Goal: Information Seeking & Learning: Learn about a topic

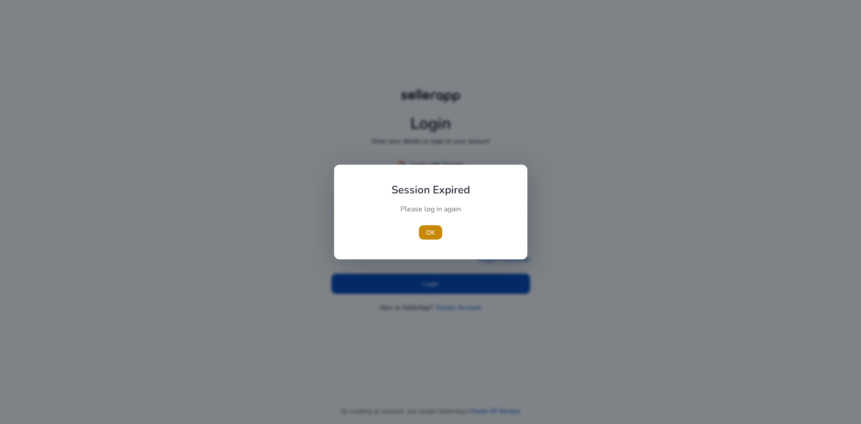
click at [443, 231] on div "OK" at bounding box center [431, 232] width 100 height 14
click at [433, 232] on span "OK" at bounding box center [430, 232] width 9 height 9
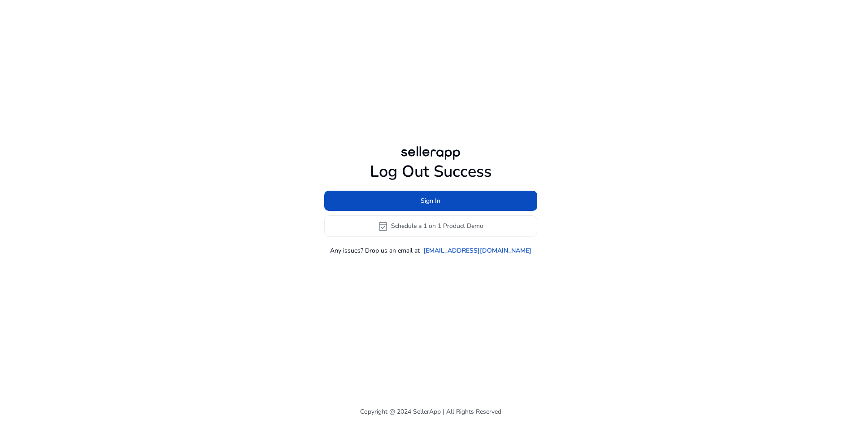
click at [434, 165] on h1 "Log Out Success" at bounding box center [430, 171] width 213 height 19
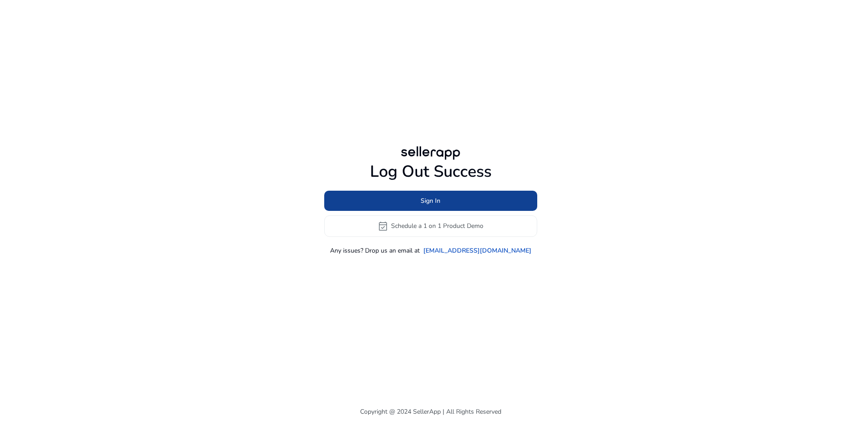
click at [431, 196] on span "Sign In" at bounding box center [431, 200] width 20 height 9
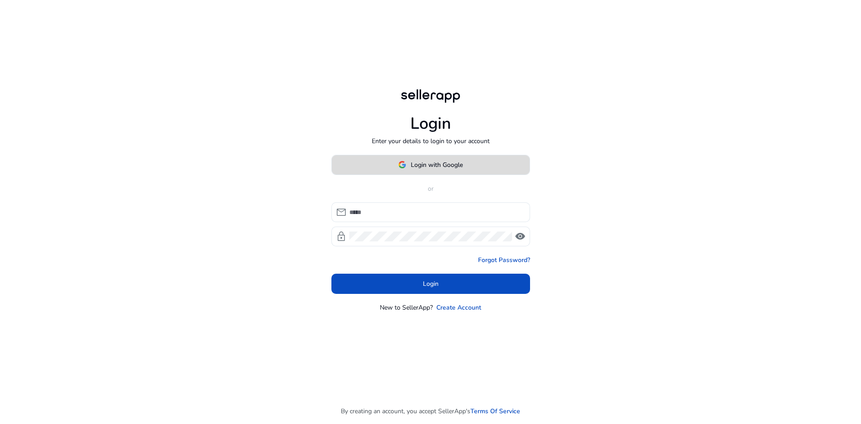
click at [440, 164] on span "Login with Google" at bounding box center [437, 164] width 52 height 9
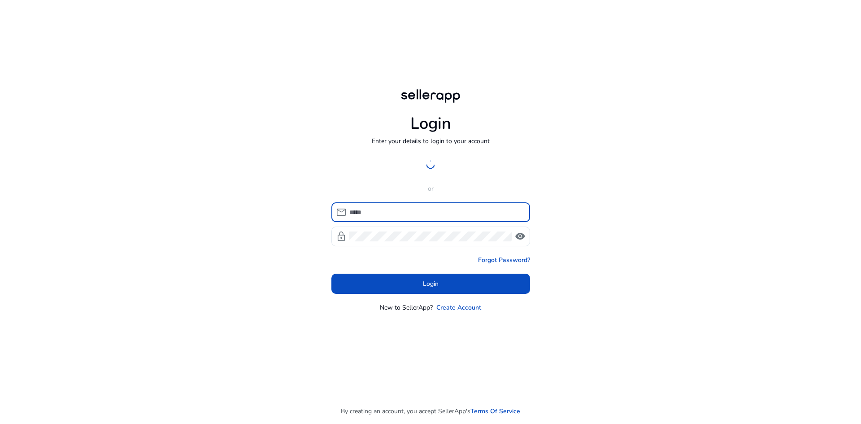
click at [387, 209] on input at bounding box center [436, 212] width 174 height 10
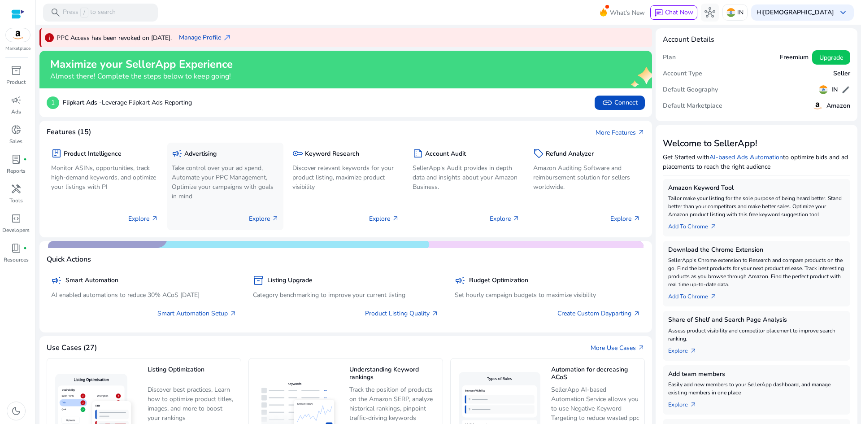
drag, startPoint x: 257, startPoint y: 224, endPoint x: 256, endPoint y: 214, distance: 9.4
click at [253, 219] on div "Explore arrow_outward" at bounding box center [225, 215] width 107 height 22
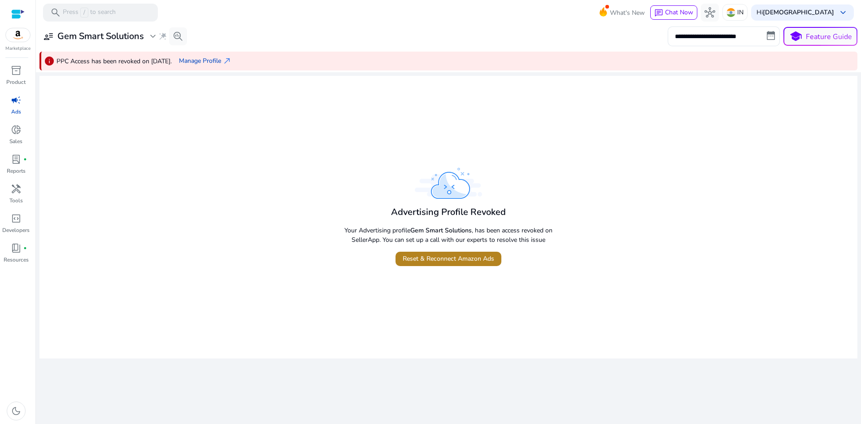
click at [438, 259] on span "Reset & Reconnect Amazon Ads" at bounding box center [448, 258] width 91 height 9
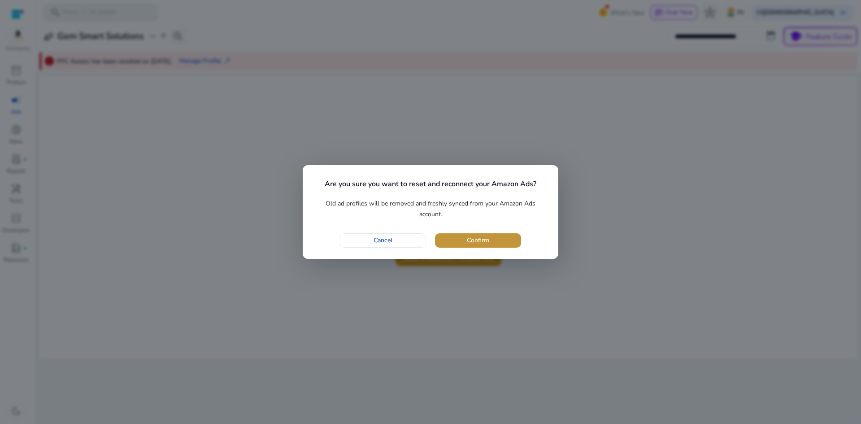
click at [460, 243] on span "button" at bounding box center [478, 241] width 86 height 22
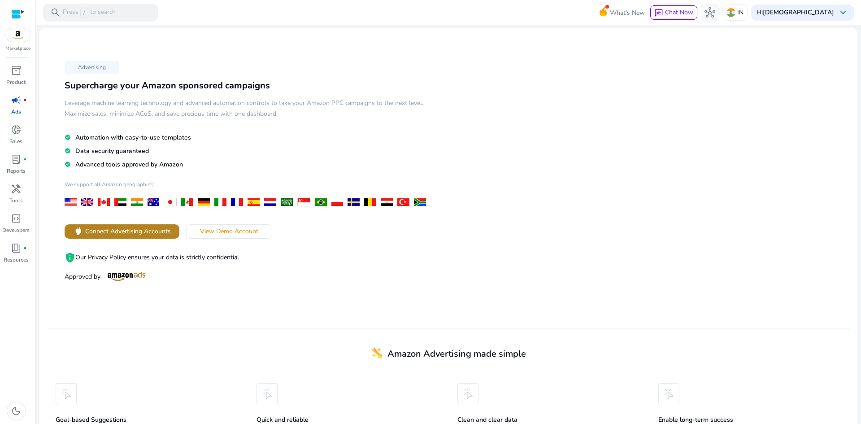
click at [105, 231] on span "Connect Advertising Accounts" at bounding box center [128, 230] width 86 height 9
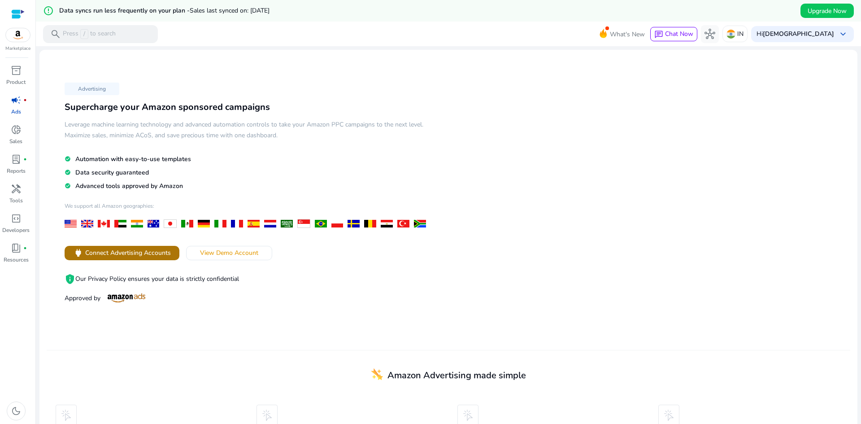
click at [122, 256] on span "Connect Advertising Accounts" at bounding box center [128, 252] width 86 height 9
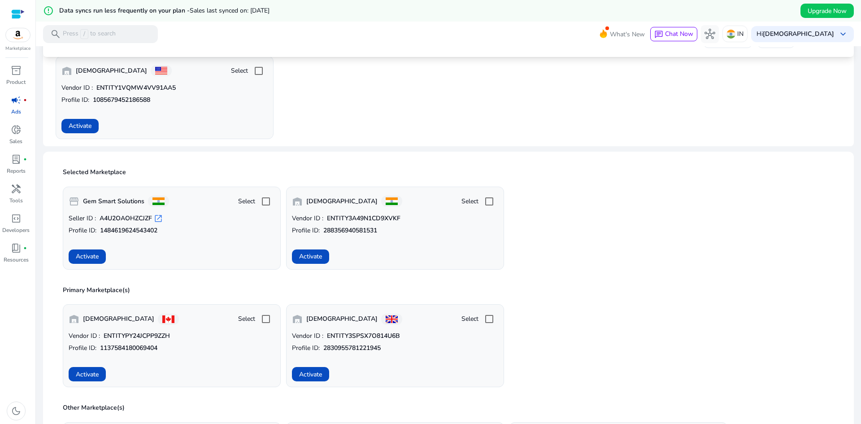
scroll to position [135, 0]
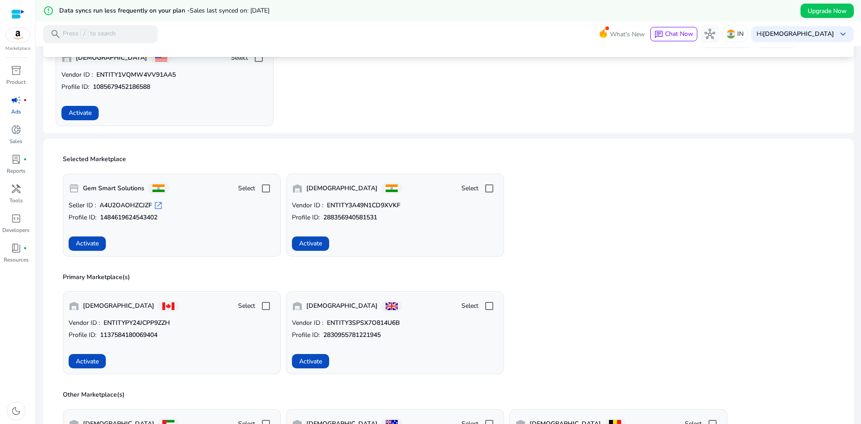
click at [98, 241] on button "Activate" at bounding box center [87, 243] width 37 height 14
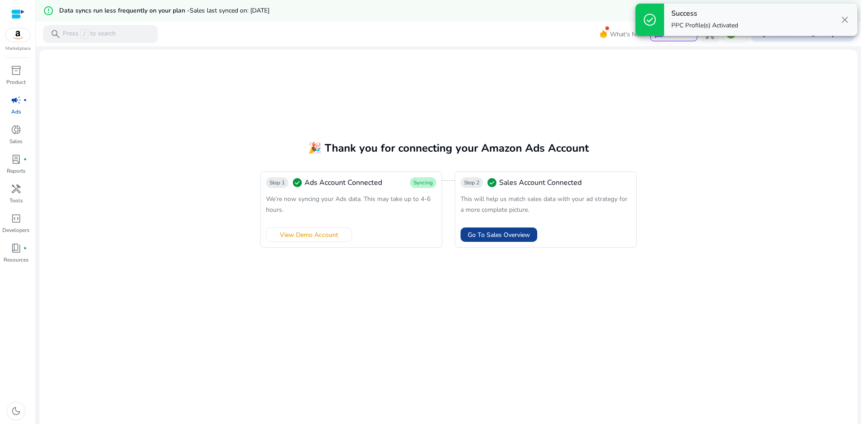
click at [500, 239] on span "Go To Sales Overview" at bounding box center [499, 234] width 62 height 9
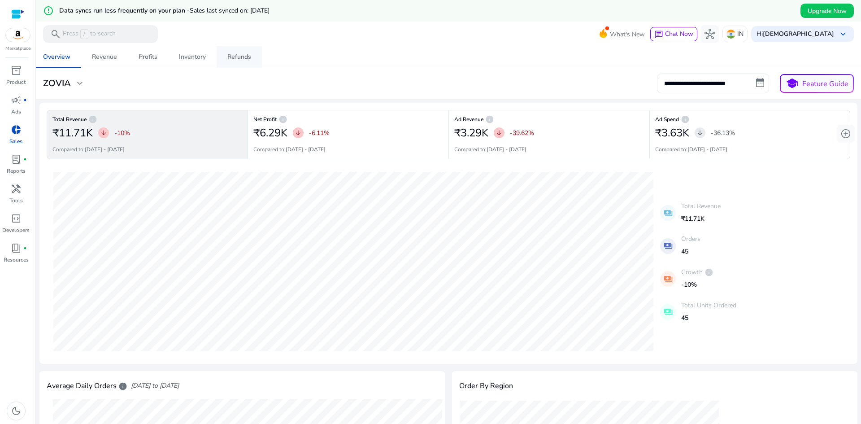
click at [227, 63] on span "Refunds" at bounding box center [239, 57] width 24 height 22
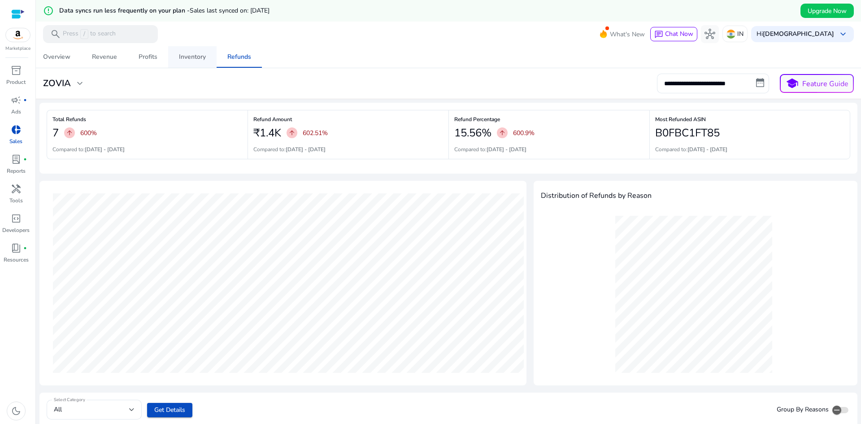
click at [182, 51] on span "Inventory" at bounding box center [192, 57] width 27 height 22
click at [142, 60] on div "Profits" at bounding box center [148, 57] width 19 height 6
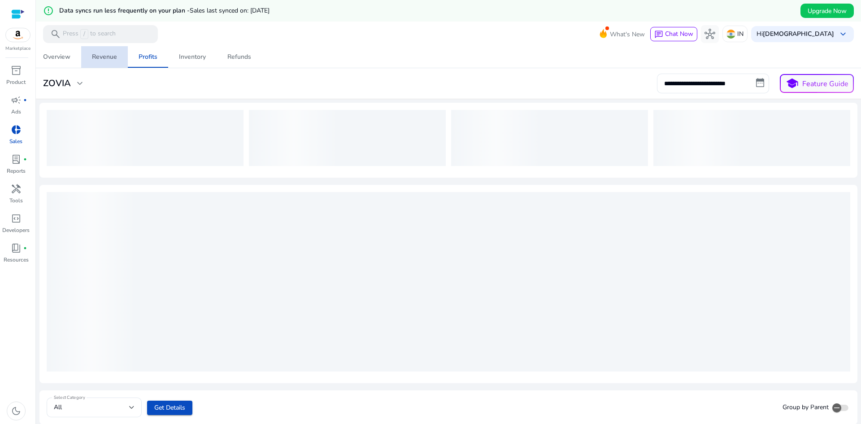
click at [105, 54] on div "Revenue" at bounding box center [104, 57] width 25 height 6
click at [69, 56] on div "Overview" at bounding box center [56, 57] width 27 height 6
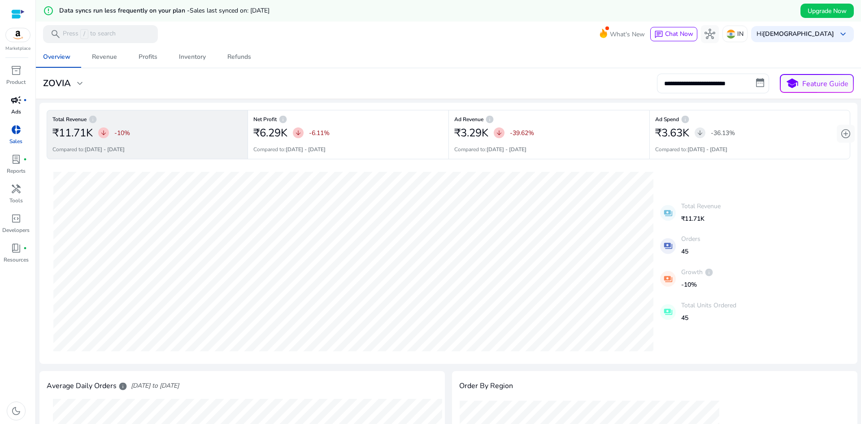
click at [11, 95] on span "campaign" at bounding box center [16, 100] width 11 height 11
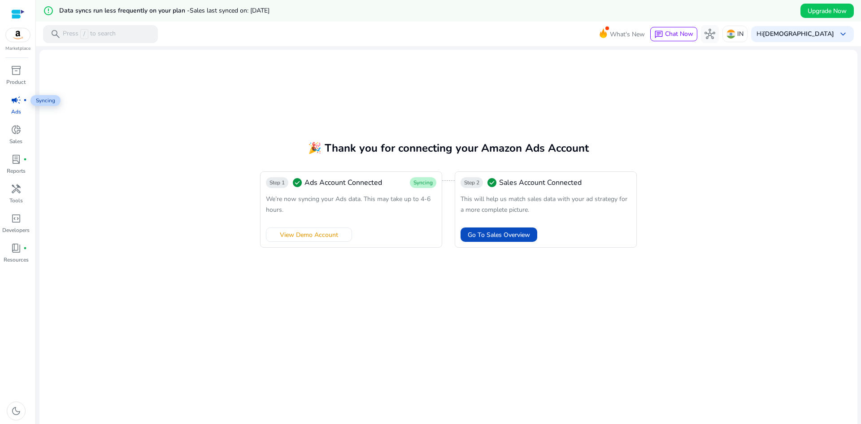
click at [25, 100] on span "fiber_manual_record" at bounding box center [25, 100] width 4 height 4
click at [296, 236] on span "View Demo Account" at bounding box center [309, 234] width 58 height 9
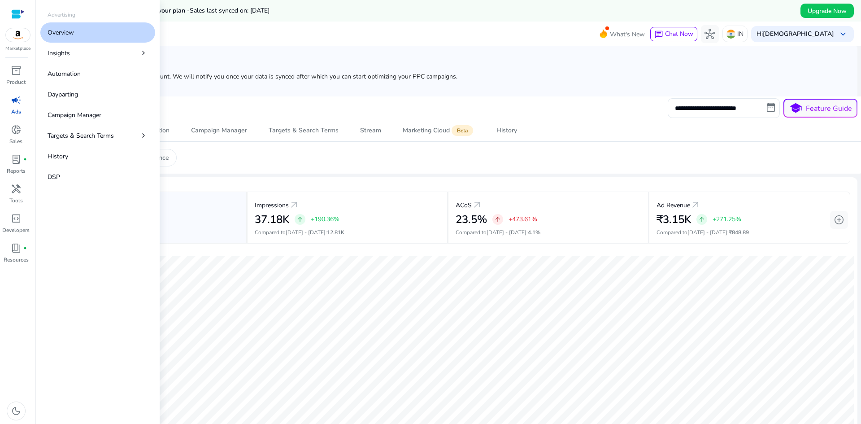
click at [21, 104] on div "campaign" at bounding box center [16, 100] width 25 height 14
click at [91, 75] on link "Automation" at bounding box center [97, 74] width 115 height 20
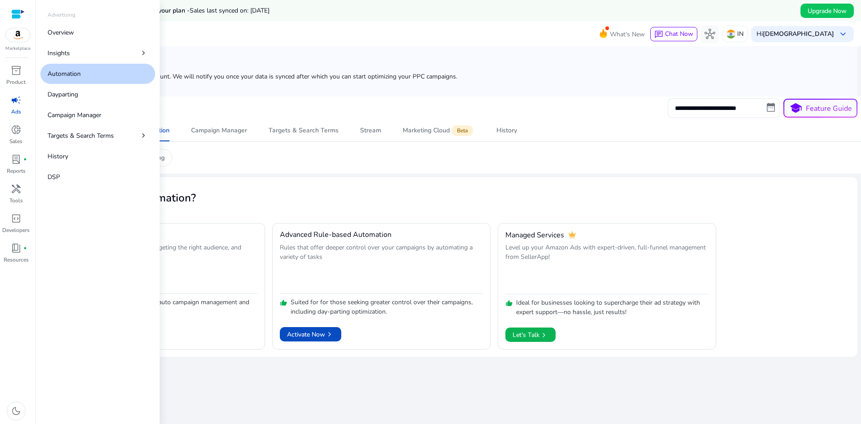
click at [91, 75] on link "Automation" at bounding box center [97, 74] width 115 height 20
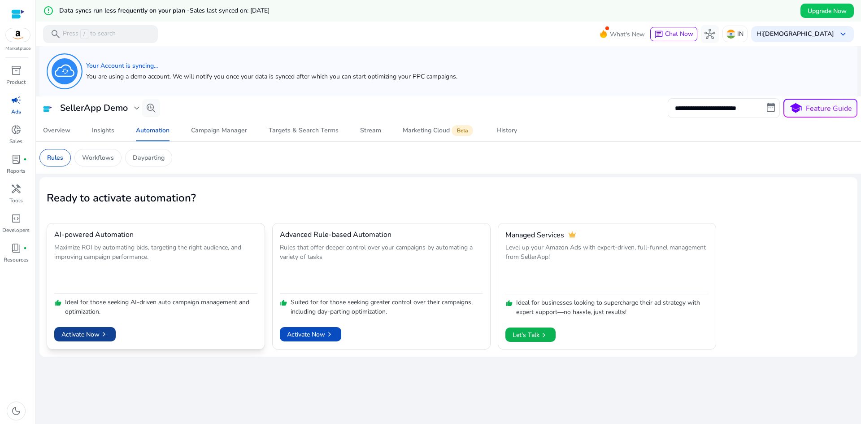
click at [91, 333] on span "Activate Now chevron_right" at bounding box center [84, 334] width 47 height 9
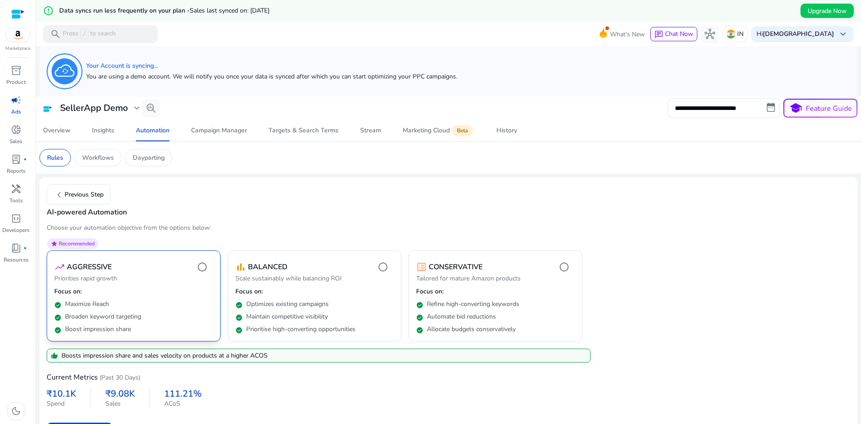
scroll to position [26, 0]
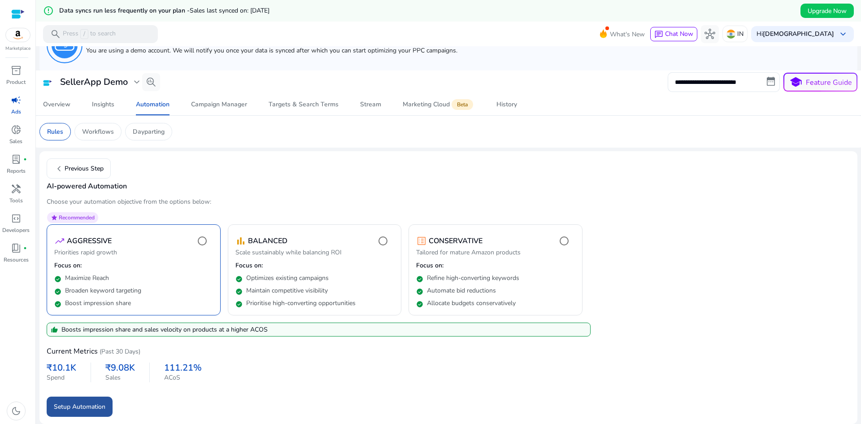
click at [90, 406] on span "Setup Automation" at bounding box center [80, 406] width 52 height 9
click at [283, 292] on p "Maintain competitive visibility" at bounding box center [287, 290] width 82 height 9
click at [78, 403] on span "Setup Automation" at bounding box center [80, 406] width 52 height 9
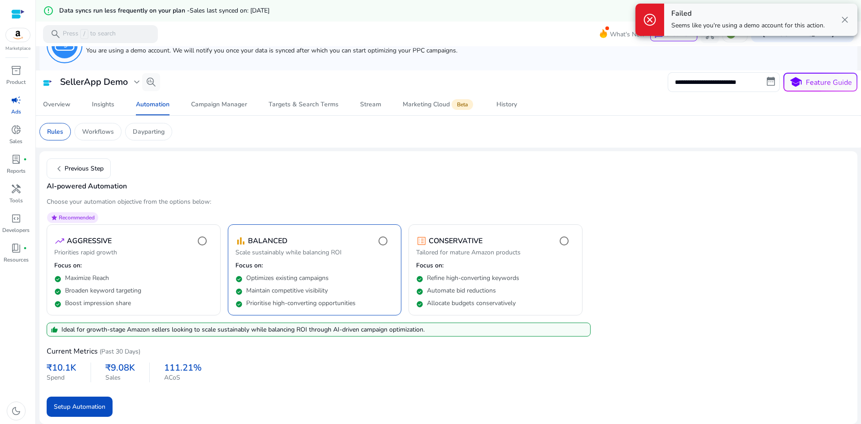
click at [17, 105] on span "campaign" at bounding box center [16, 100] width 11 height 11
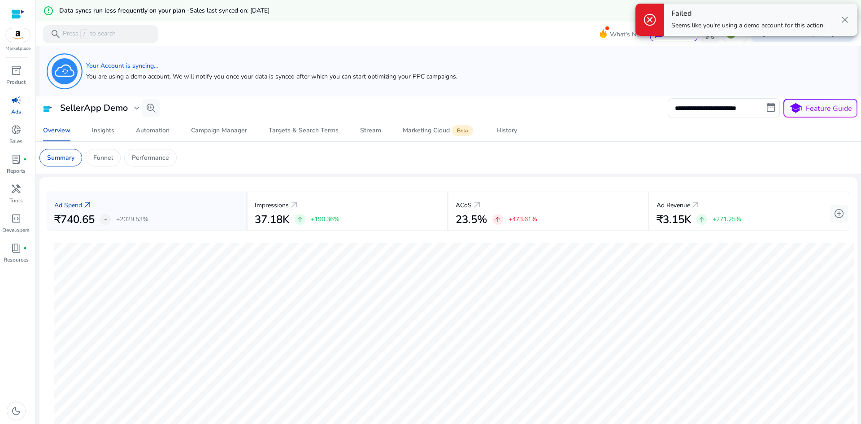
click at [297, 22] on mat-toolbar "search Press / to search What's New chat Chat Now hub IN Hi ZoviA keyboard_arro…" at bounding box center [448, 34] width 825 height 25
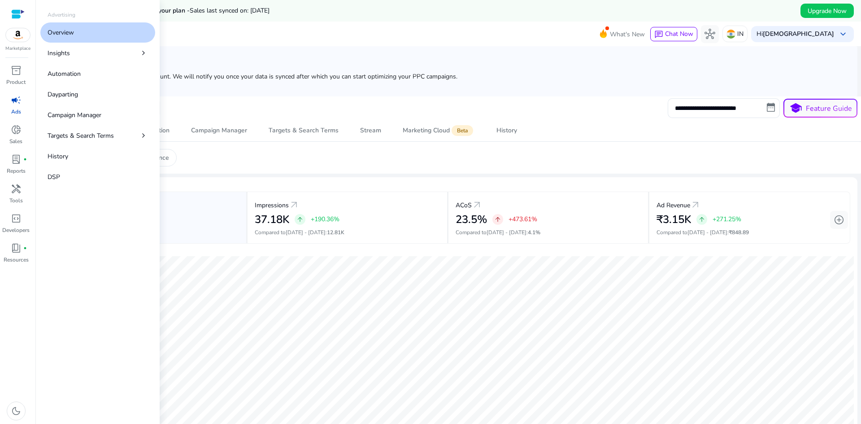
click at [17, 106] on div "campaign" at bounding box center [16, 100] width 25 height 14
click at [86, 30] on link "Overview" at bounding box center [97, 32] width 115 height 20
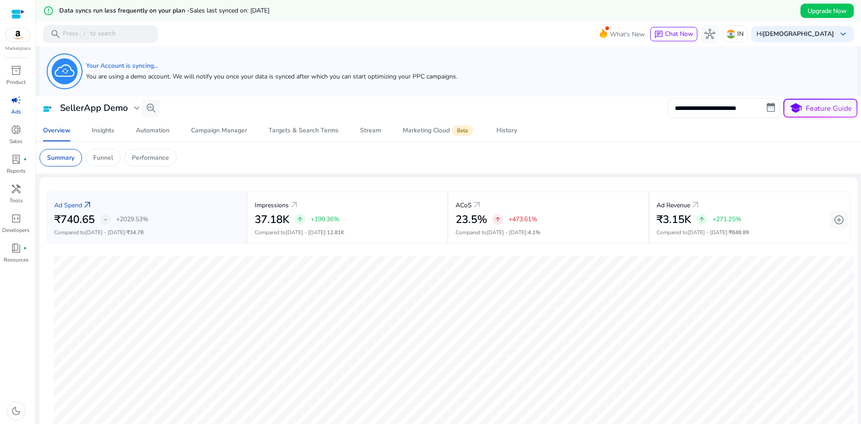
click at [119, 70] on div "Your Account is syncing... You are using a demo account. We will notify you onc…" at bounding box center [271, 71] width 371 height 24
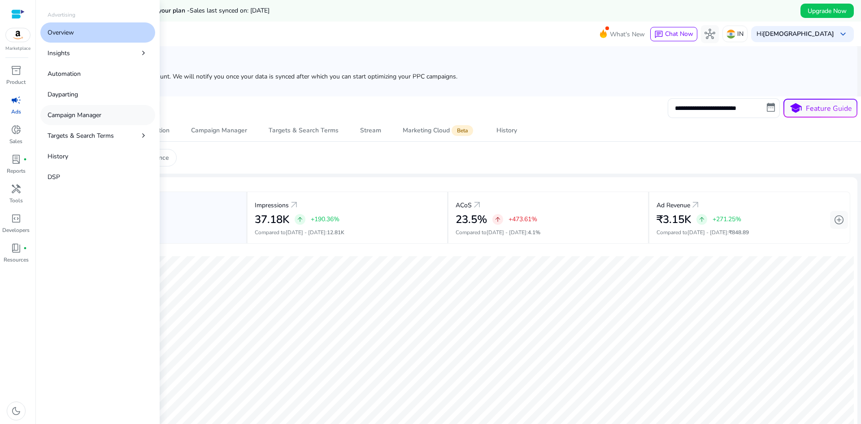
click at [59, 116] on p "Campaign Manager" at bounding box center [75, 114] width 54 height 9
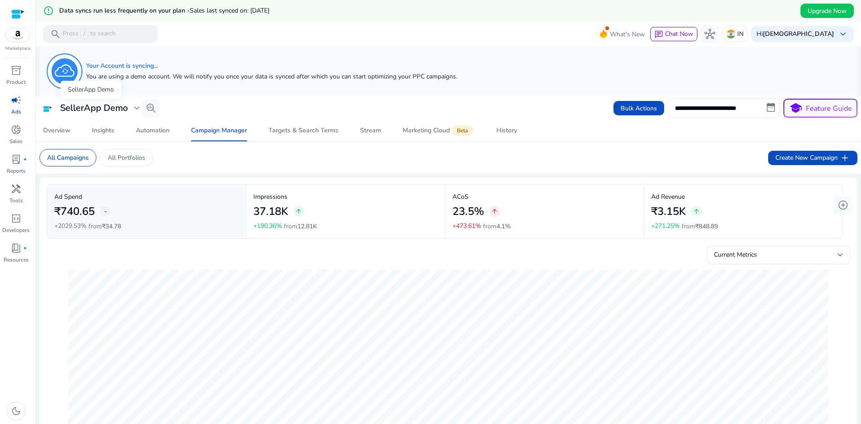
click at [119, 108] on h3 "SellerApp Demo" at bounding box center [94, 108] width 68 height 11
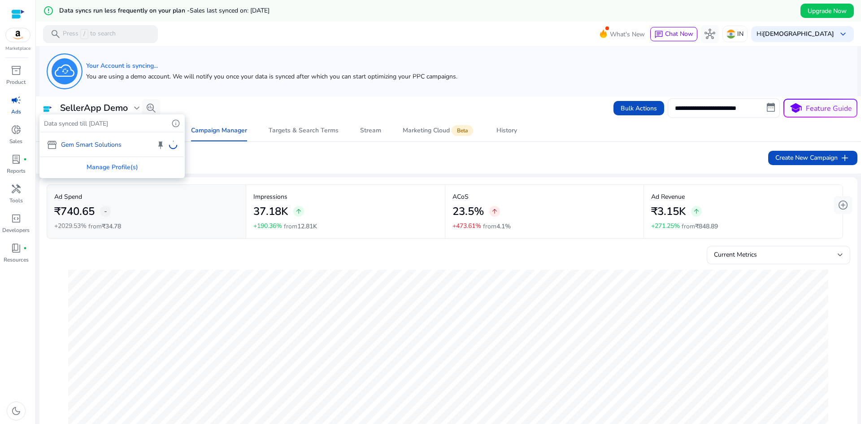
click at [120, 141] on div "storefront Gem Smart Solutions keep" at bounding box center [111, 144] width 143 height 24
click at [104, 148] on div "storefront Gem Smart Solutions keep" at bounding box center [111, 144] width 143 height 24
click at [51, 143] on div "storefront Gem Smart Solutions keep" at bounding box center [111, 144] width 143 height 24
click at [91, 137] on div "storefront Gem Smart Solutions keep" at bounding box center [111, 144] width 143 height 24
click at [73, 143] on div "storefront Gem Smart Solutions keep" at bounding box center [111, 144] width 143 height 24
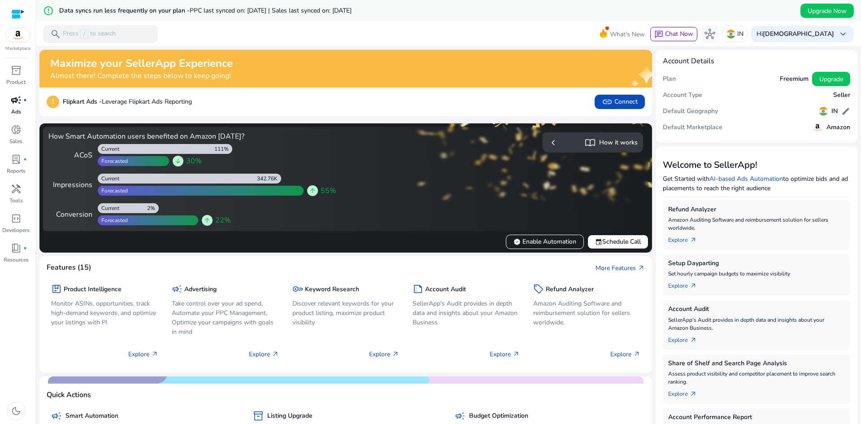
click at [14, 108] on p "Ads" at bounding box center [16, 112] width 10 height 8
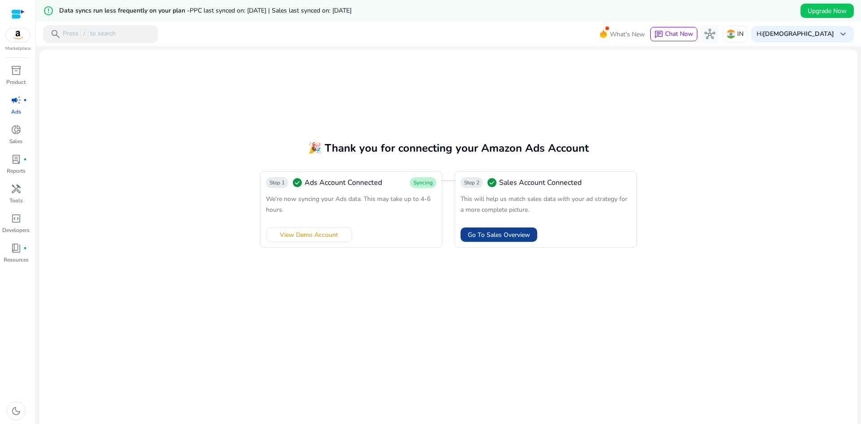
click at [490, 238] on span "Go To Sales Overview" at bounding box center [499, 234] width 62 height 9
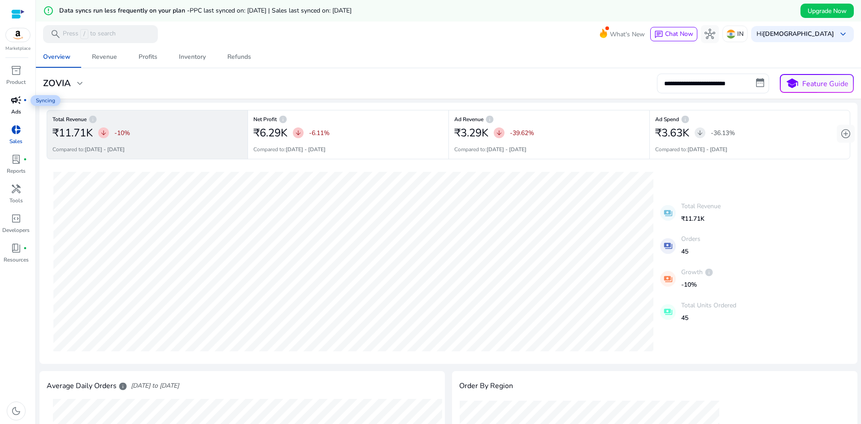
click at [19, 102] on span "campaign" at bounding box center [16, 100] width 11 height 11
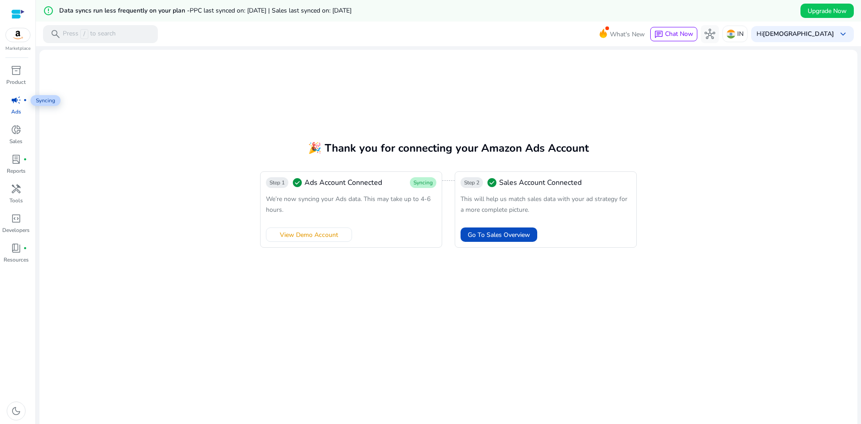
click at [19, 102] on span "campaign" at bounding box center [16, 100] width 11 height 11
click at [490, 238] on span "Go To Sales Overview" at bounding box center [499, 234] width 62 height 9
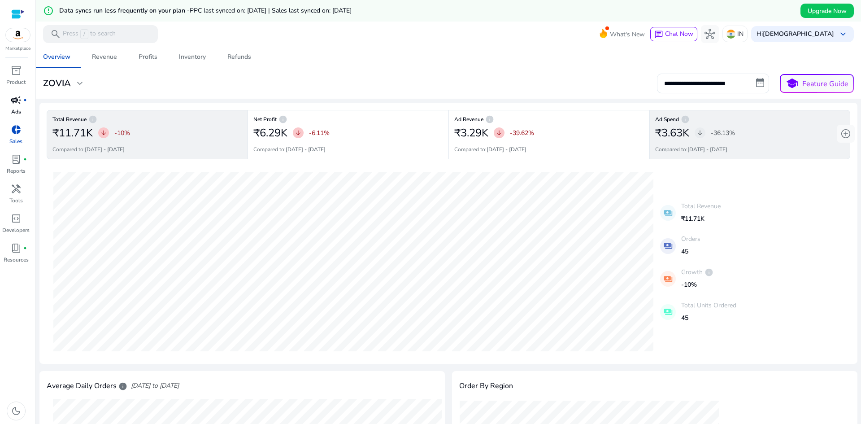
click at [674, 143] on div "Ad Spend info ₹3.63K arrow_downward -36.13% Compared to: 01-07-2025 - 14-07-2025" at bounding box center [749, 134] width 201 height 49
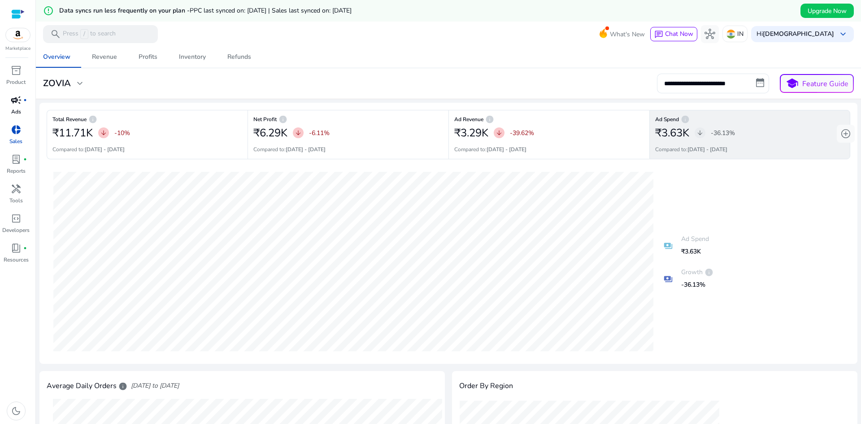
click at [76, 86] on span "expand_more" at bounding box center [79, 83] width 11 height 11
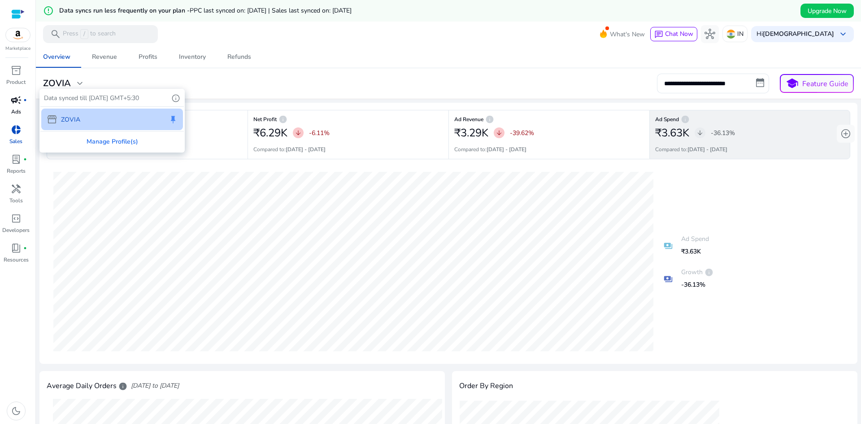
click at [93, 128] on div "storefront ZOVIA keep" at bounding box center [112, 120] width 142 height 22
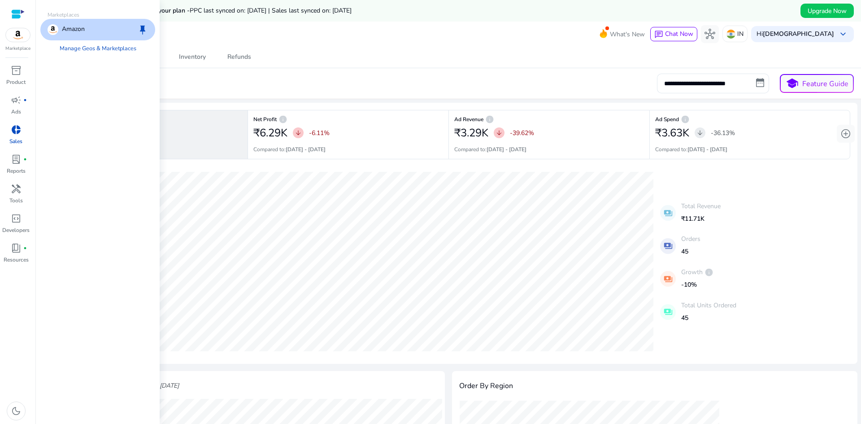
click at [16, 39] on img at bounding box center [18, 34] width 24 height 13
click at [106, 50] on link "Manage Geos & Marketplaces" at bounding box center [97, 48] width 91 height 16
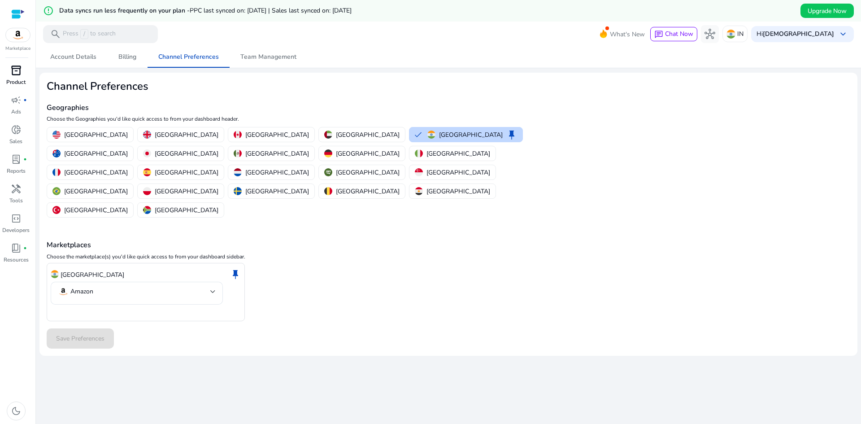
click at [17, 77] on div "inventory_2" at bounding box center [16, 70] width 25 height 14
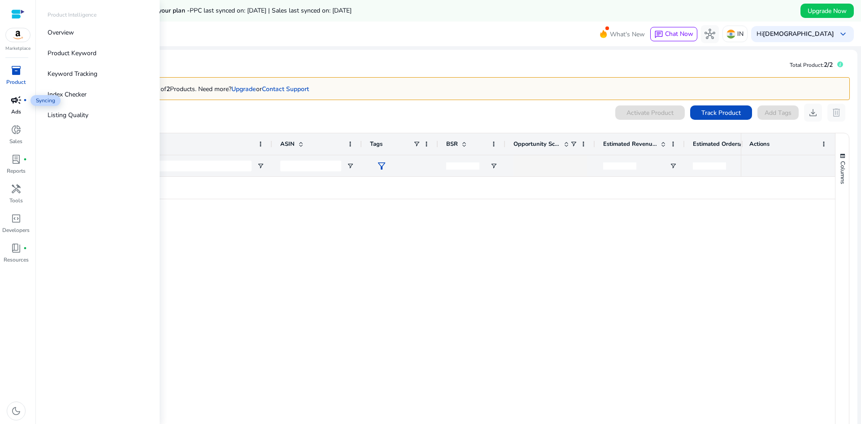
click at [21, 106] on div "campaign fiber_manual_record" at bounding box center [16, 100] width 25 height 14
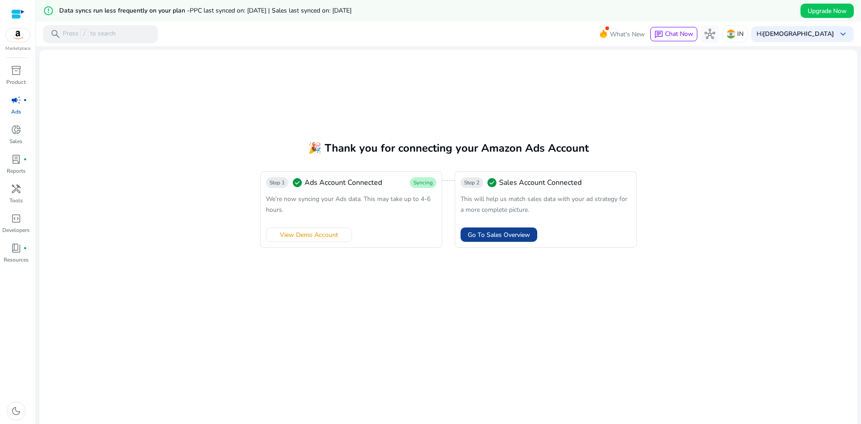
click at [496, 239] on span "Go To Sales Overview" at bounding box center [499, 234] width 62 height 9
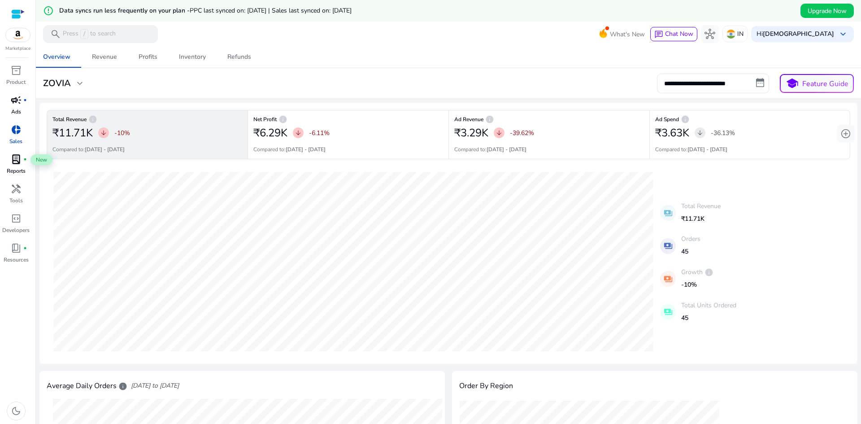
click at [17, 161] on span "lab_profile" at bounding box center [16, 159] width 11 height 11
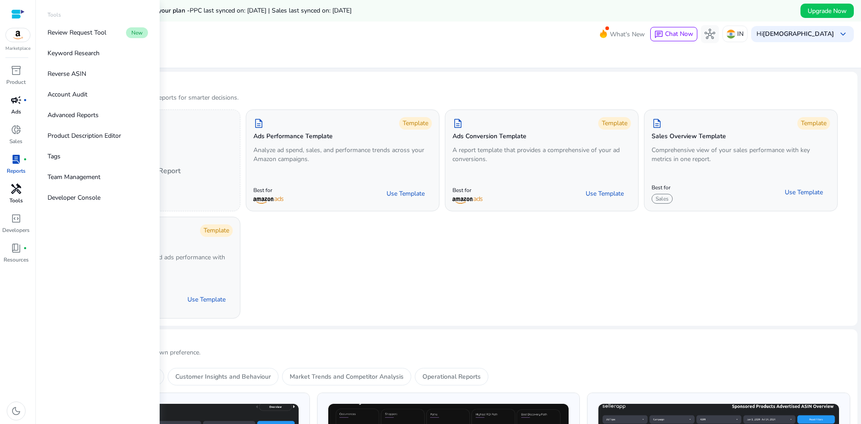
click at [17, 195] on div "handyman" at bounding box center [16, 189] width 25 height 14
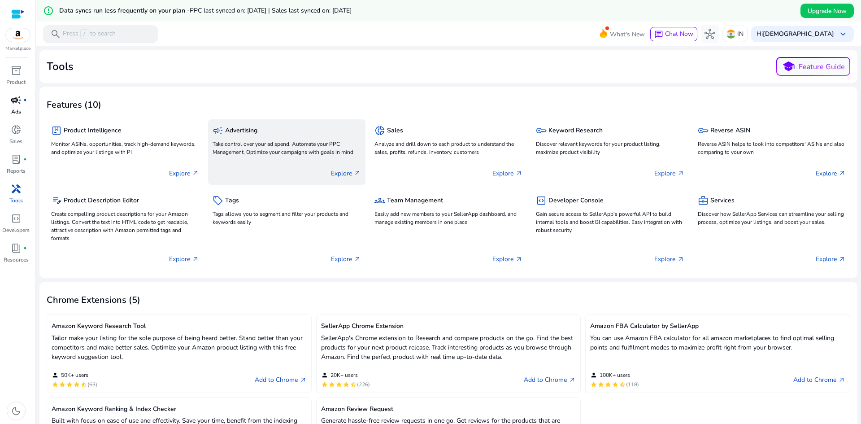
click at [335, 177] on p "Explore arrow_outward" at bounding box center [346, 173] width 30 height 9
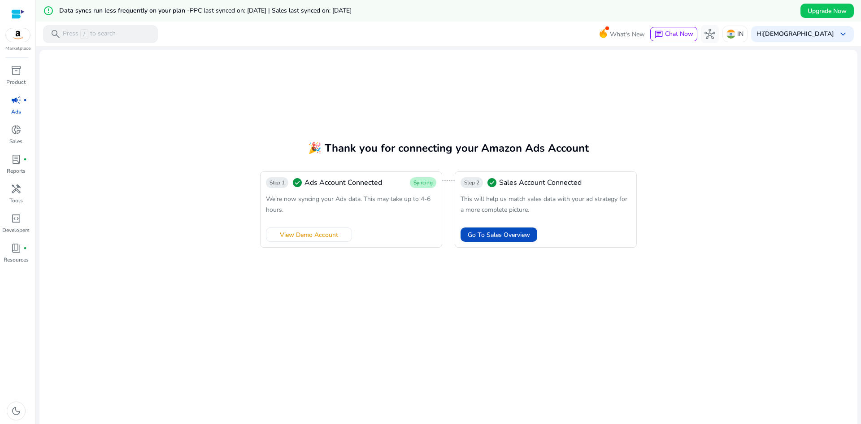
click at [430, 183] on span "Syncing" at bounding box center [422, 182] width 19 height 7
click at [524, 179] on span "Sales Account Connected" at bounding box center [540, 182] width 83 height 11
click at [517, 234] on span "Go To Sales Overview" at bounding box center [499, 234] width 62 height 9
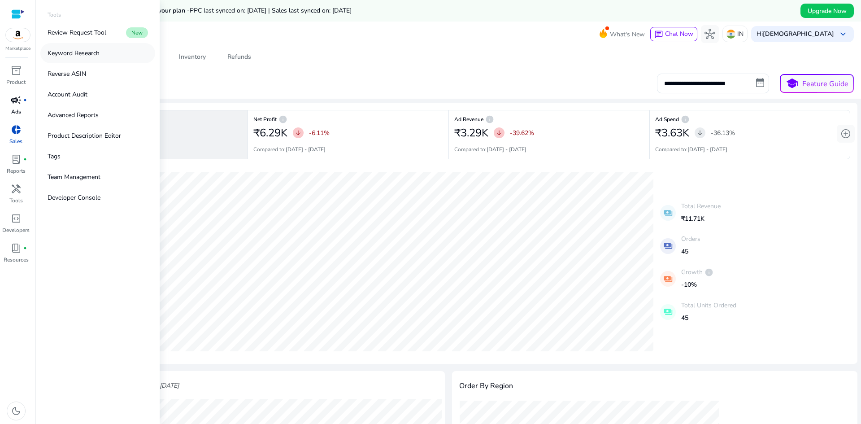
click at [91, 53] on p "Keyword Research" at bounding box center [74, 52] width 52 height 9
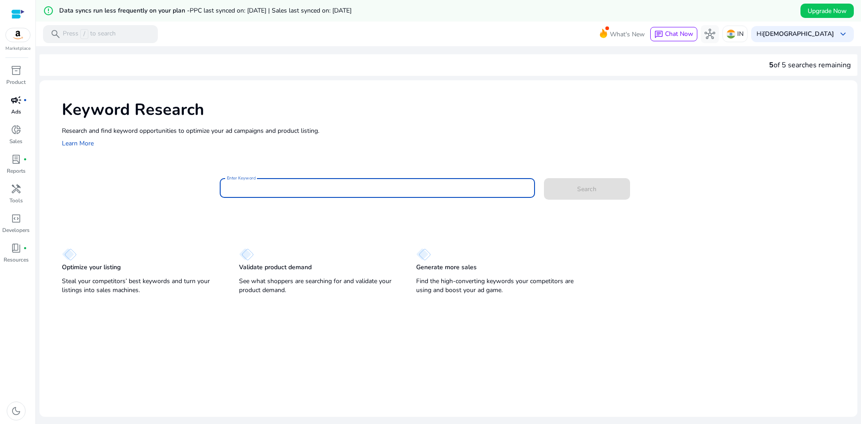
click at [309, 190] on input "Enter Keyword" at bounding box center [377, 188] width 301 height 10
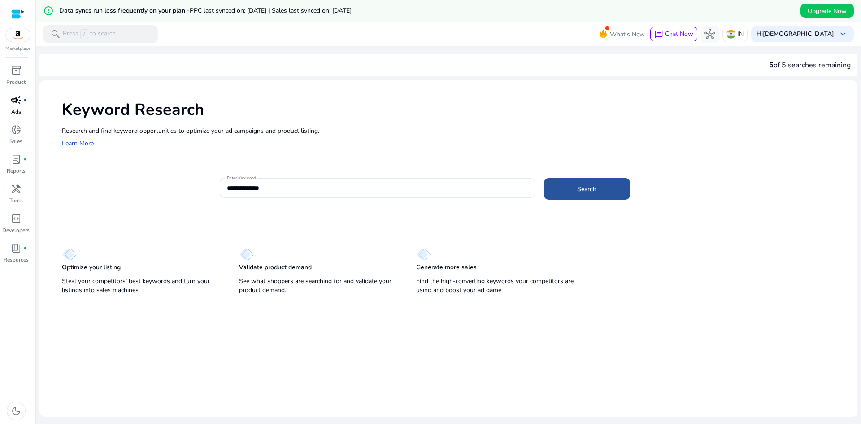
click at [551, 187] on span at bounding box center [587, 189] width 86 height 22
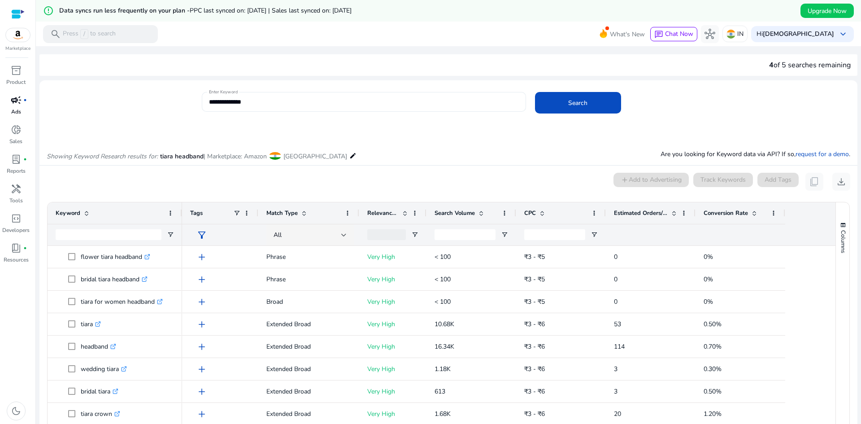
click at [262, 104] on input "**********" at bounding box center [364, 102] width 310 height 10
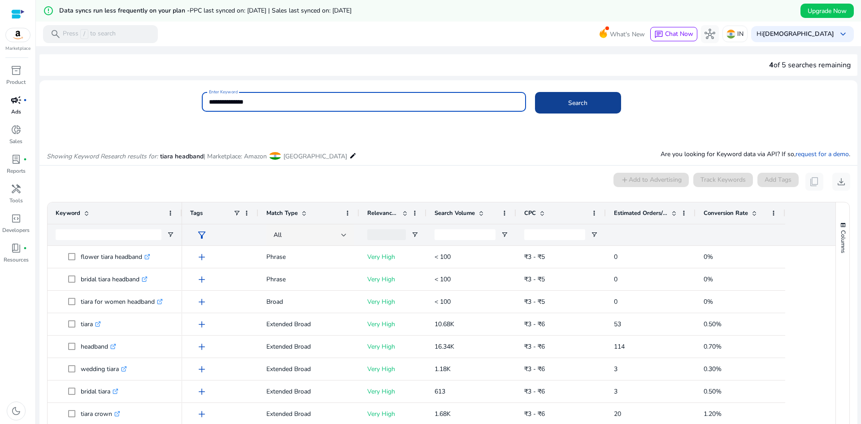
type input "**********"
click at [562, 102] on span at bounding box center [578, 103] width 86 height 22
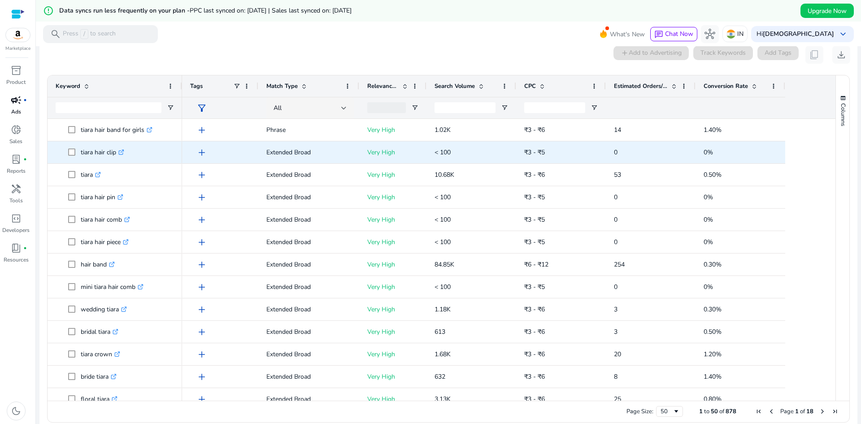
scroll to position [128, 0]
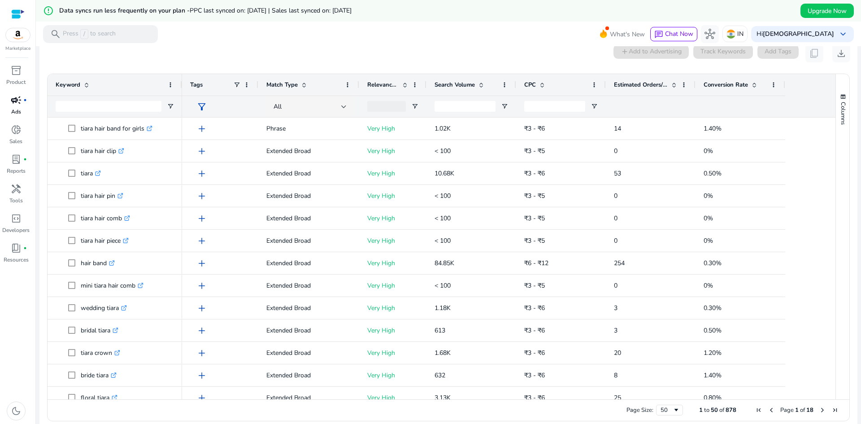
click at [480, 85] on span at bounding box center [481, 84] width 7 height 7
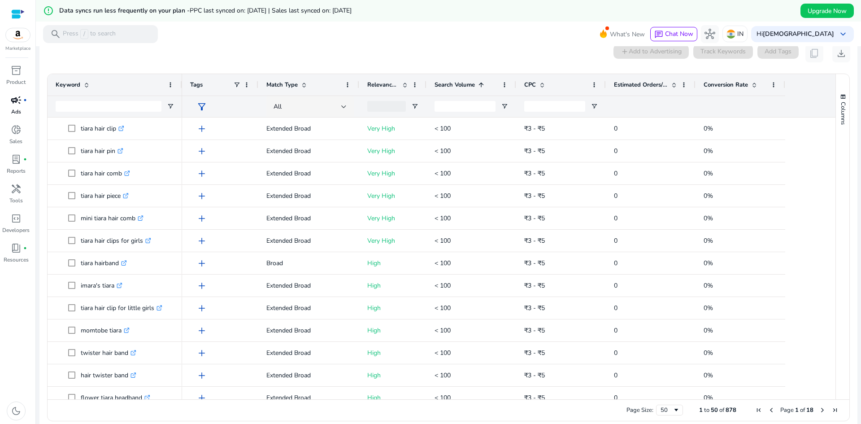
click at [480, 85] on span at bounding box center [481, 84] width 7 height 7
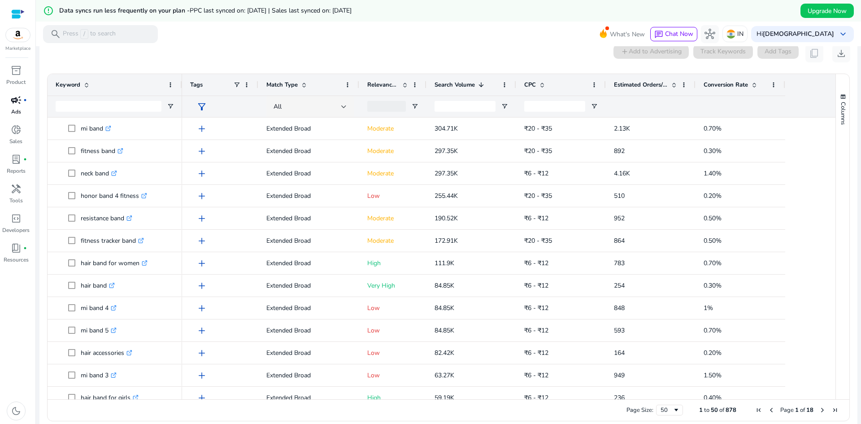
click at [404, 88] on div "Relevance Score" at bounding box center [387, 84] width 41 height 17
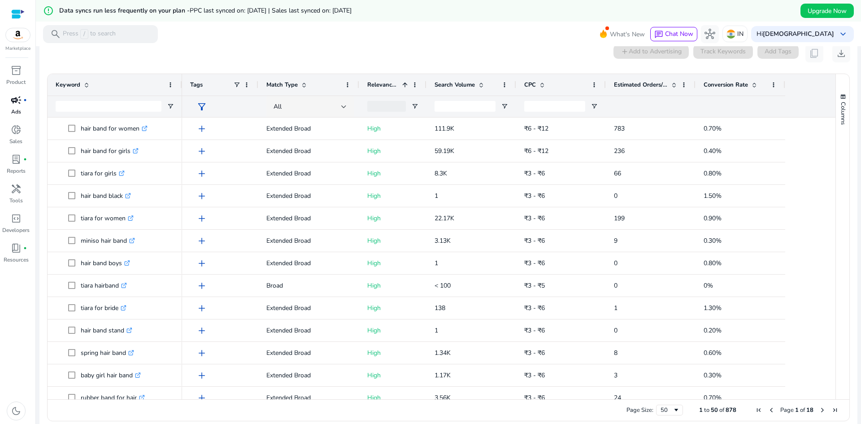
click at [404, 88] on div "Relevance Score 1" at bounding box center [387, 84] width 41 height 17
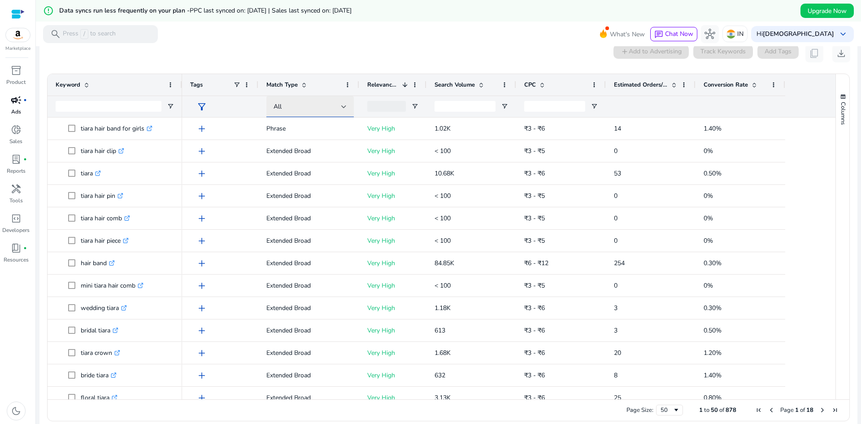
click at [337, 105] on div "All" at bounding box center [308, 107] width 68 height 10
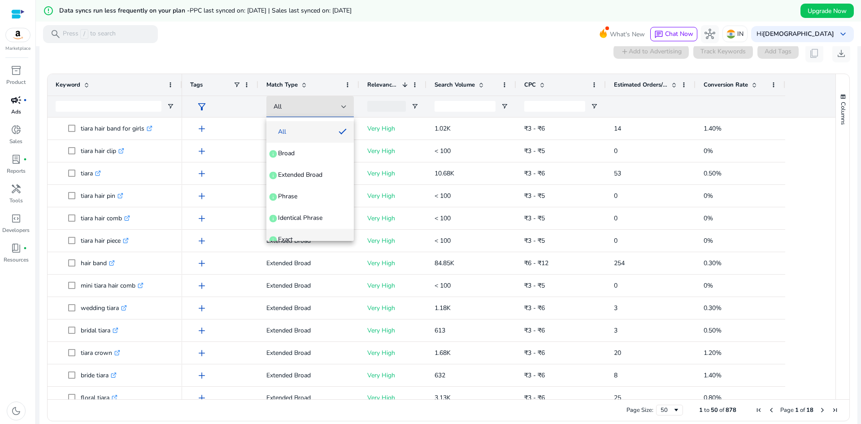
click at [298, 233] on mat-option "Exact info" at bounding box center [309, 240] width 87 height 22
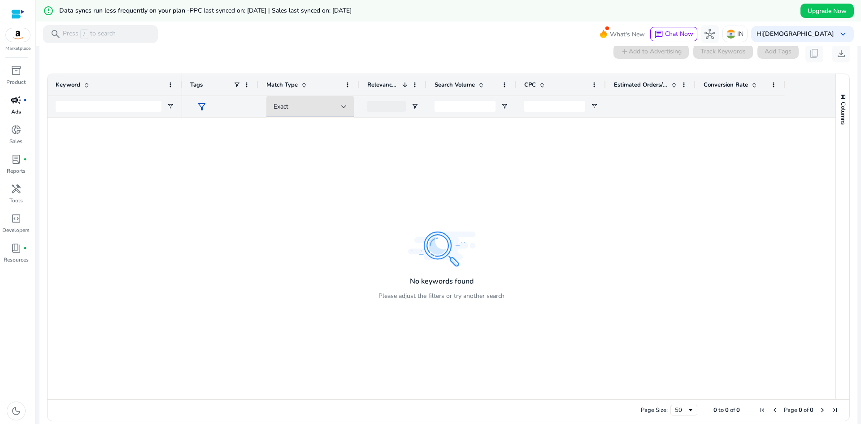
scroll to position [9, 0]
click at [333, 102] on div "Exact" at bounding box center [308, 107] width 68 height 10
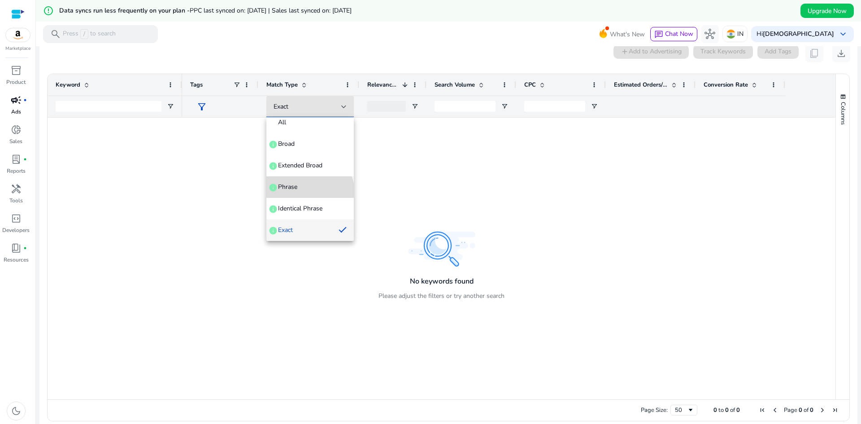
click at [309, 192] on mat-option "Phrase info" at bounding box center [309, 187] width 87 height 22
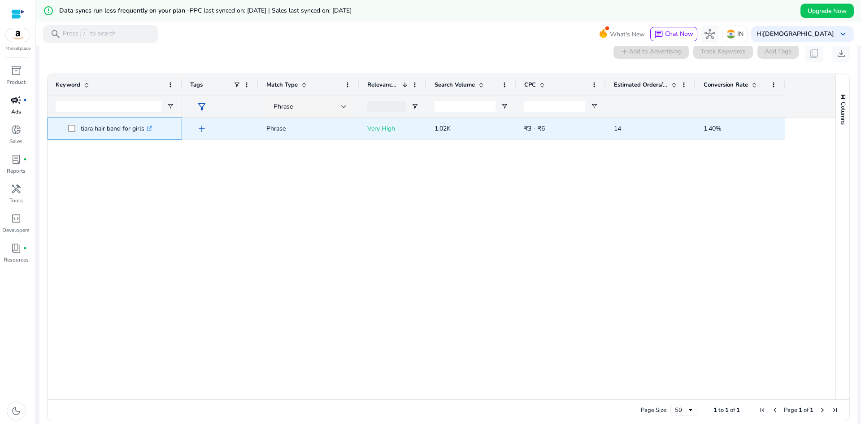
drag, startPoint x: 144, startPoint y: 127, endPoint x: 68, endPoint y: 139, distance: 77.3
click at [68, 139] on div "tiara hair band for girls .st0{fill:#2c8af8}" at bounding box center [115, 128] width 135 height 22
copy span "tiara hair band for girls"
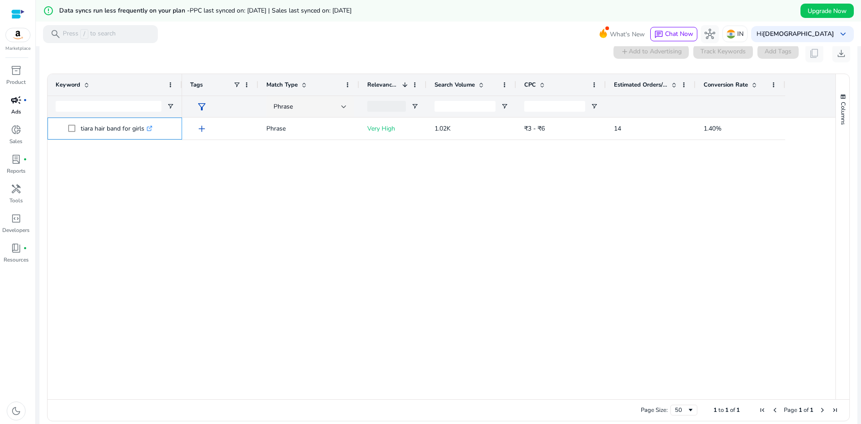
copy span "tiara hair band for girls"
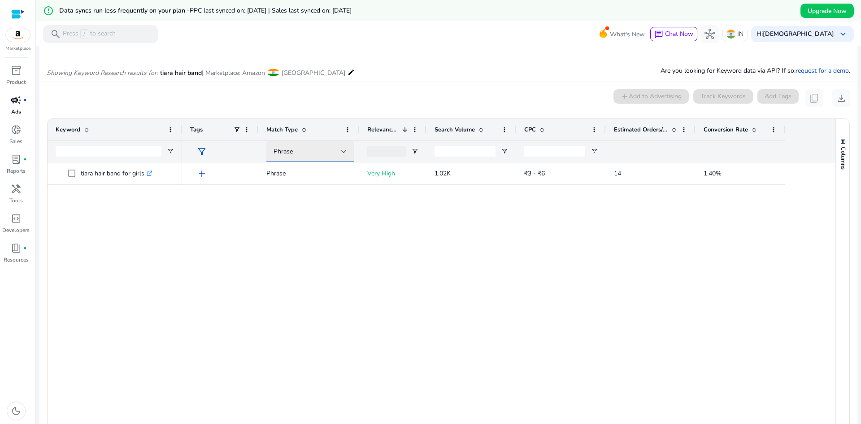
click at [313, 148] on div "Phrase" at bounding box center [308, 152] width 68 height 10
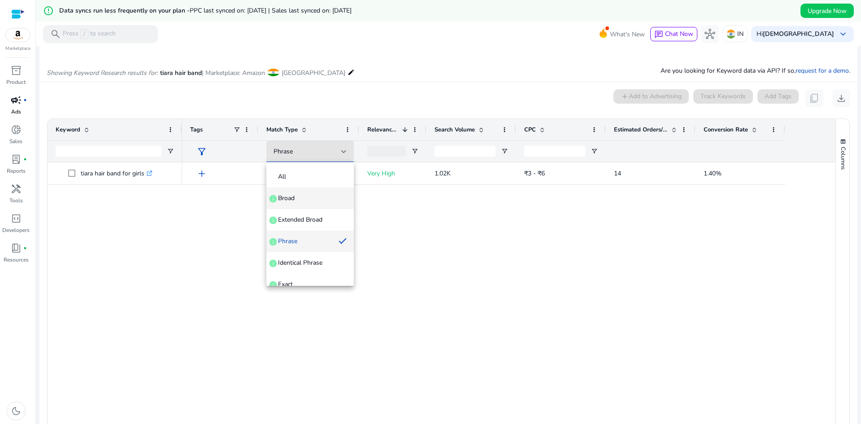
click at [307, 201] on span "Broad info" at bounding box center [310, 198] width 73 height 9
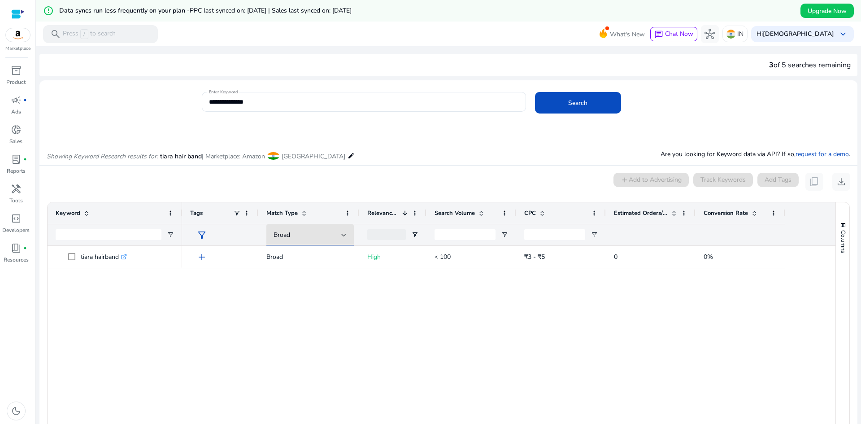
scroll to position [83, 0]
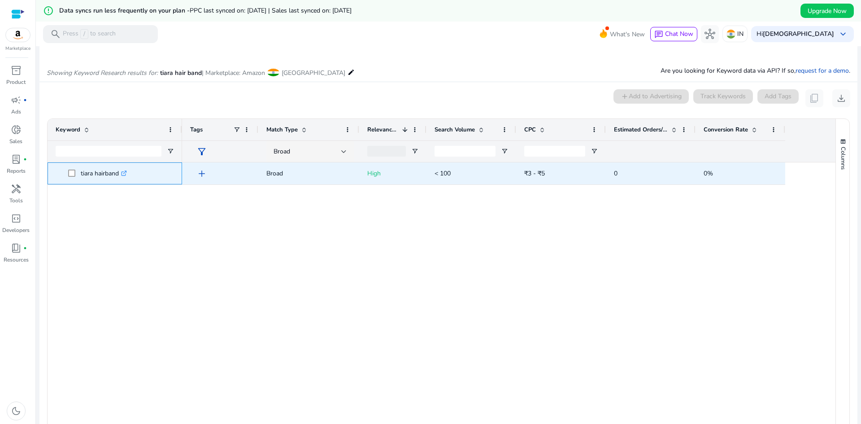
drag, startPoint x: 120, startPoint y: 179, endPoint x: 66, endPoint y: 170, distance: 54.9
click at [66, 170] on span "tiara hairband .st0{fill:#2c8af8}" at bounding box center [115, 173] width 118 height 18
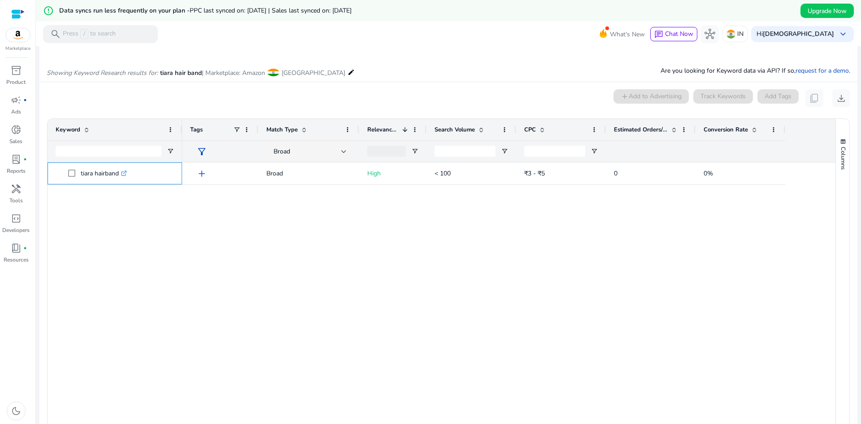
copy span "tiara hairband"
click at [283, 129] on span "Match Type" at bounding box center [281, 130] width 31 height 8
click at [305, 149] on div "Broad" at bounding box center [308, 152] width 68 height 10
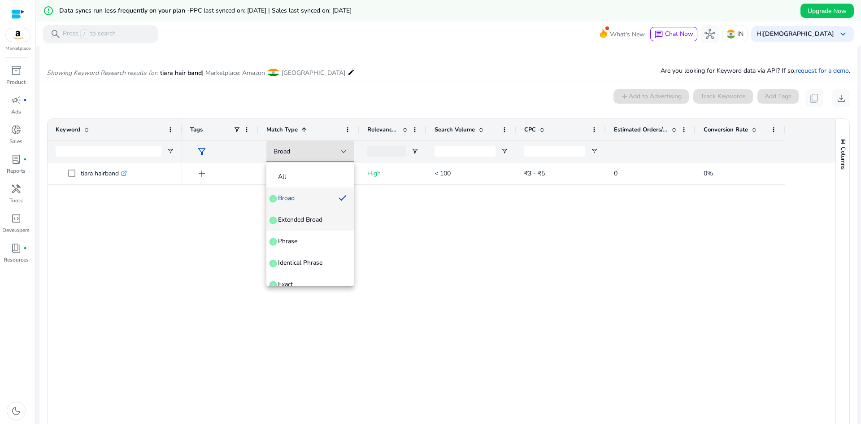
click at [305, 219] on span "Extended Broad" at bounding box center [300, 219] width 44 height 9
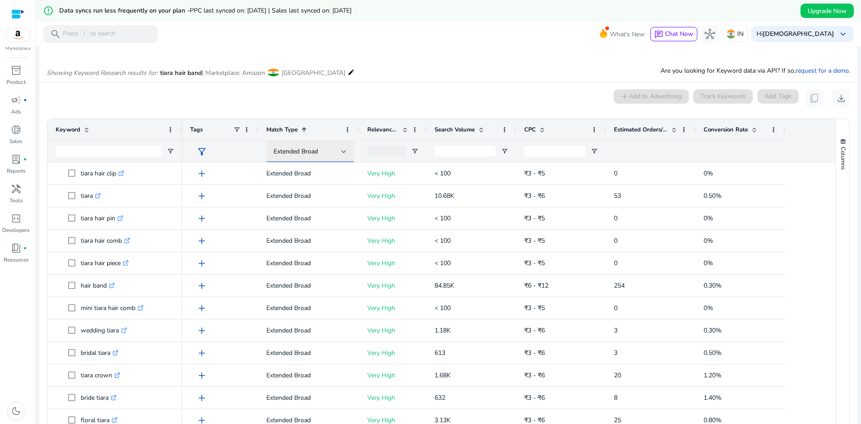
click at [320, 149] on div "Extended Broad" at bounding box center [308, 152] width 68 height 10
click at [365, 61] on div at bounding box center [430, 212] width 861 height 424
click at [384, 147] on div at bounding box center [386, 151] width 39 height 11
click at [403, 132] on span at bounding box center [404, 129] width 7 height 7
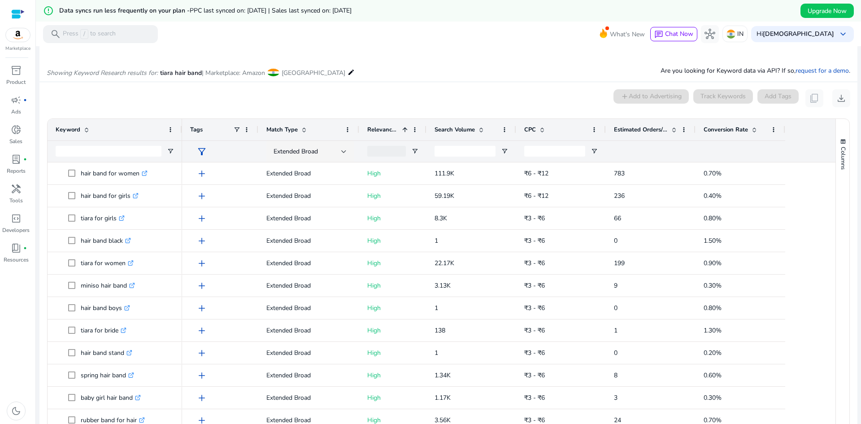
click at [403, 132] on span at bounding box center [404, 129] width 7 height 7
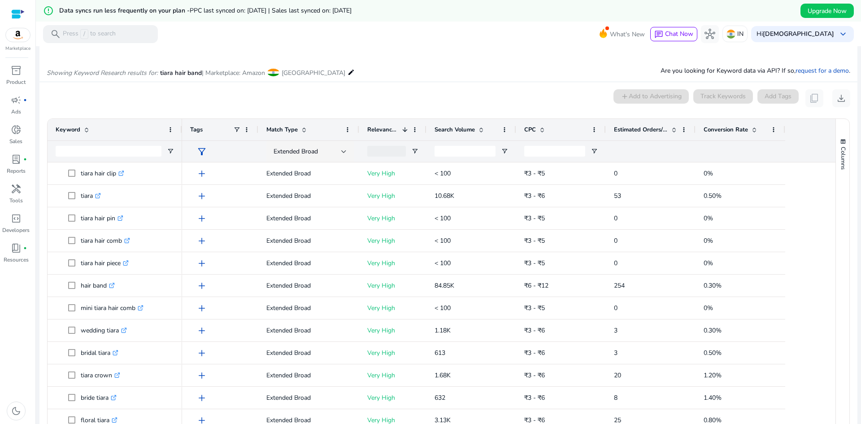
click at [391, 150] on div at bounding box center [386, 151] width 39 height 11
click at [414, 155] on span "Open Filter Menu" at bounding box center [414, 151] width 7 height 7
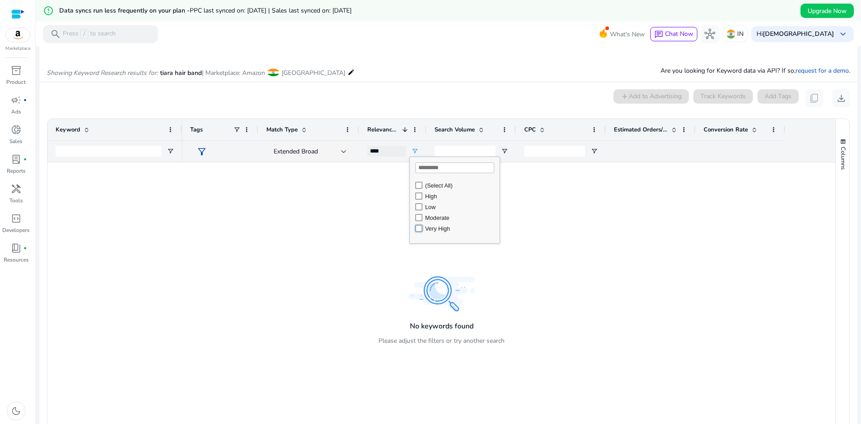
type input "**********"
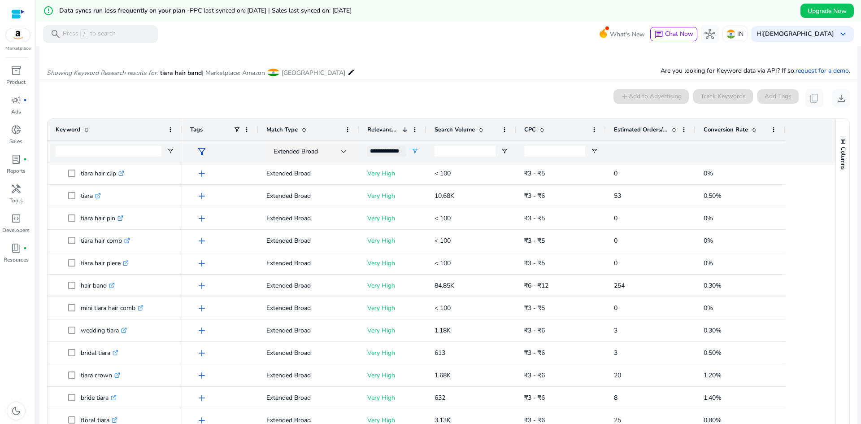
click at [426, 94] on div "0 keyword(s) selected add Add to Advertising Track Keywords Add Tags content_co…" at bounding box center [449, 98] width 804 height 18
click at [483, 133] on span at bounding box center [481, 129] width 7 height 7
click at [483, 132] on span at bounding box center [481, 129] width 7 height 7
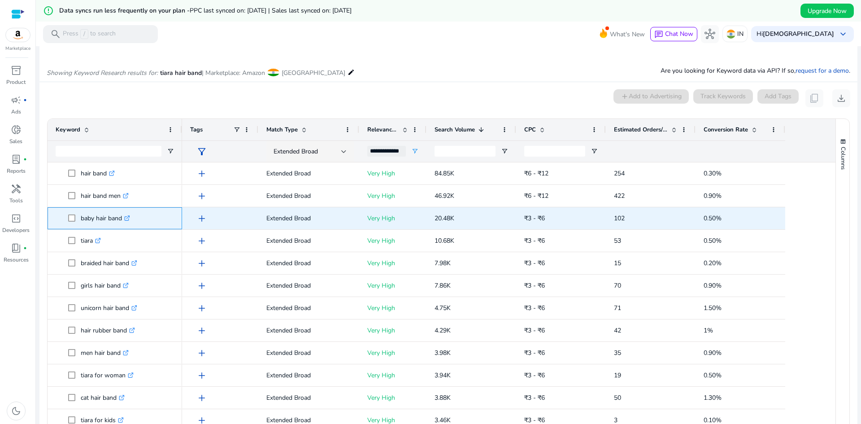
drag, startPoint x: 121, startPoint y: 217, endPoint x: 79, endPoint y: 228, distance: 43.5
click at [79, 228] on div "baby hair band .st0{fill:#2c8af8}" at bounding box center [115, 218] width 118 height 21
copy span "baby hair band"
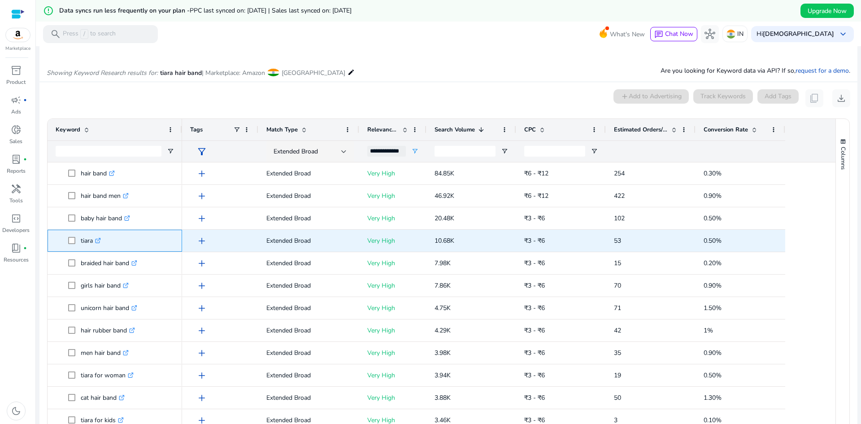
drag, startPoint x: 92, startPoint y: 244, endPoint x: 78, endPoint y: 244, distance: 13.5
click at [78, 244] on span "tiara .st0{fill:#2c8af8}" at bounding box center [121, 240] width 106 height 18
copy span "tiara"
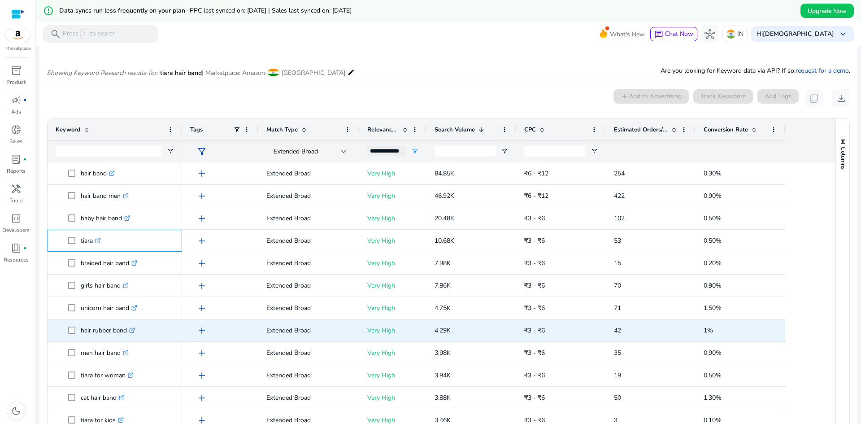
scroll to position [45, 0]
drag, startPoint x: 126, startPoint y: 332, endPoint x: 76, endPoint y: 337, distance: 50.5
click at [76, 337] on span "tiara for woman .st0{fill:#2c8af8}" at bounding box center [121, 330] width 106 height 18
copy span "tiara for woman"
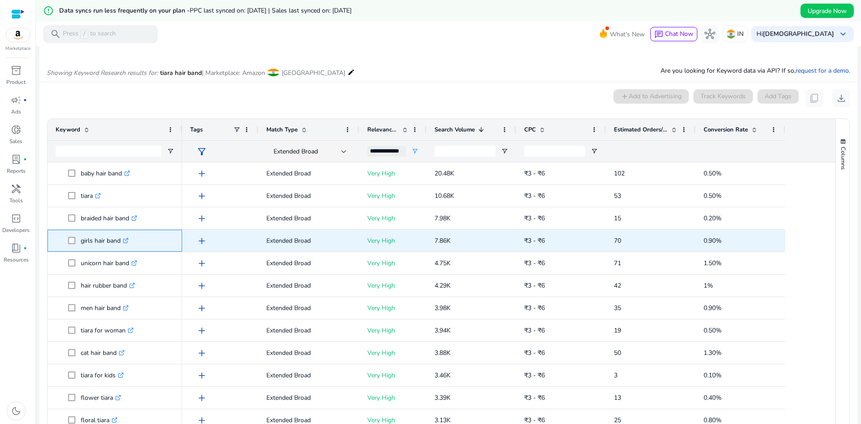
drag, startPoint x: 120, startPoint y: 239, endPoint x: 81, endPoint y: 243, distance: 39.7
click at [81, 243] on p "girls hair band .st0{fill:#2c8af8}" at bounding box center [105, 240] width 48 height 18
copy p "girls hair band"
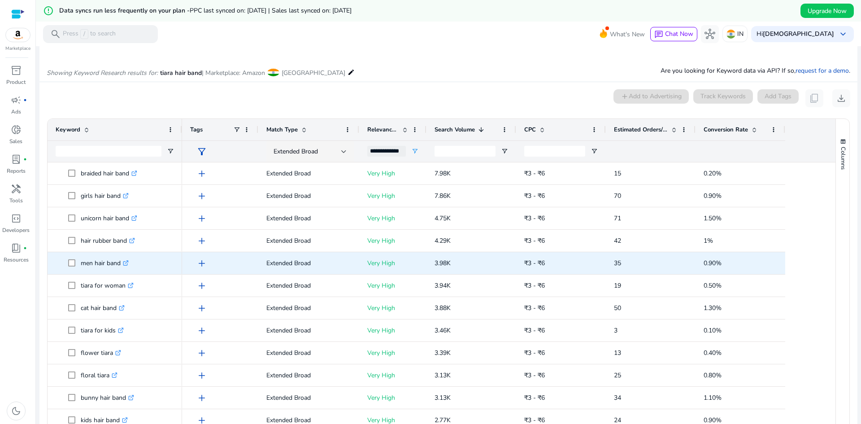
scroll to position [135, 0]
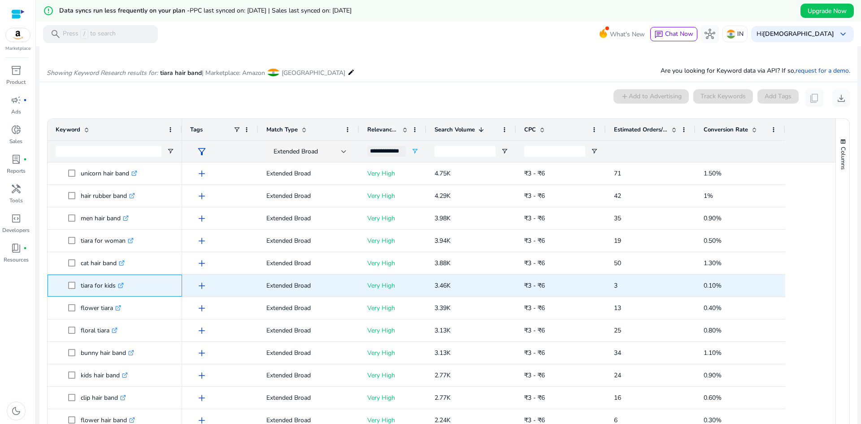
drag, startPoint x: 116, startPoint y: 287, endPoint x: 78, endPoint y: 294, distance: 38.8
click at [78, 294] on span "tiara for kids .st0{fill:#2c8af8}" at bounding box center [121, 285] width 106 height 18
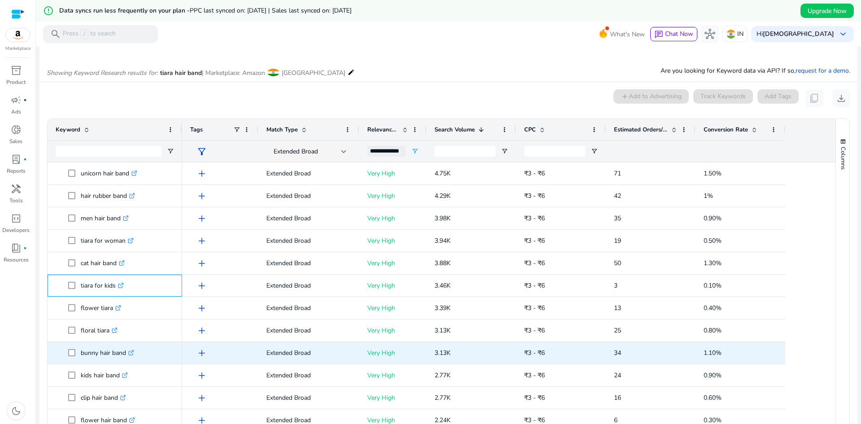
scroll to position [179, 0]
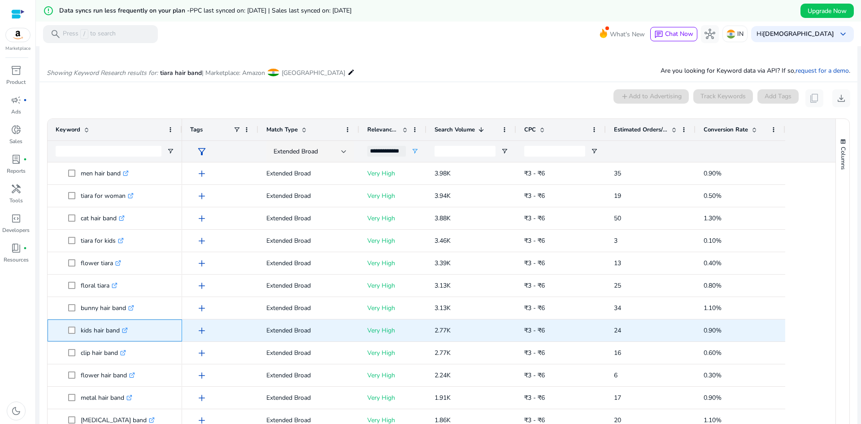
drag, startPoint x: 120, startPoint y: 332, endPoint x: 78, endPoint y: 337, distance: 41.9
click at [78, 337] on span "kids hair band .st0{fill:#2c8af8}" at bounding box center [121, 330] width 106 height 18
copy span "kids hair band"
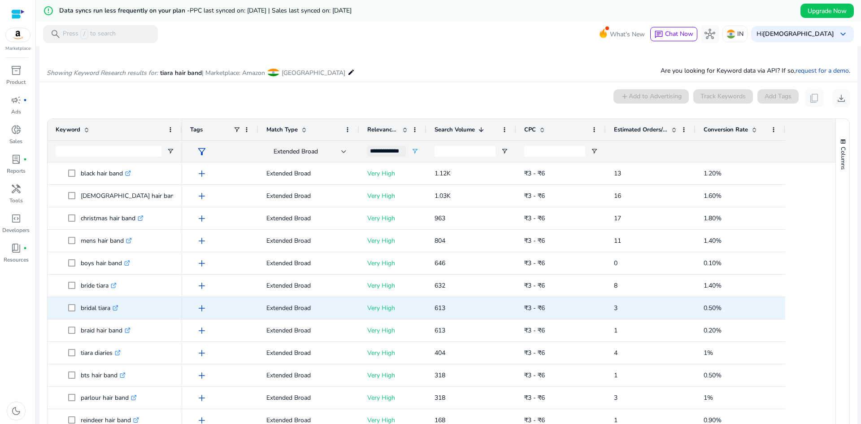
scroll to position [0, 0]
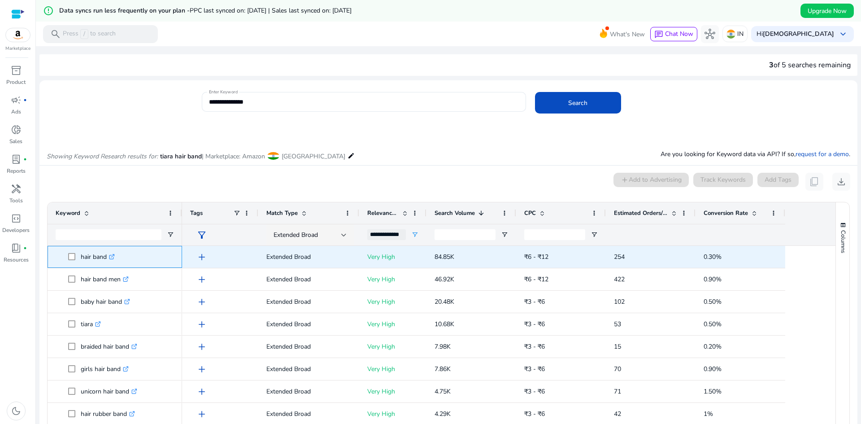
drag, startPoint x: 107, startPoint y: 257, endPoint x: 80, endPoint y: 261, distance: 27.1
click at [80, 261] on span "hair band .st0{fill:#2c8af8}" at bounding box center [121, 257] width 106 height 18
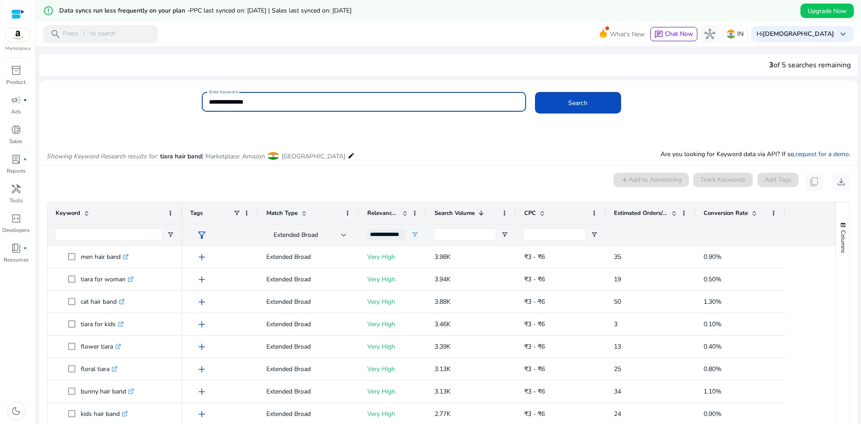
drag, startPoint x: 267, startPoint y: 104, endPoint x: 174, endPoint y: 116, distance: 93.5
click at [174, 116] on div "**********" at bounding box center [444, 106] width 811 height 29
type input "**********"
click at [613, 107] on span at bounding box center [578, 103] width 86 height 22
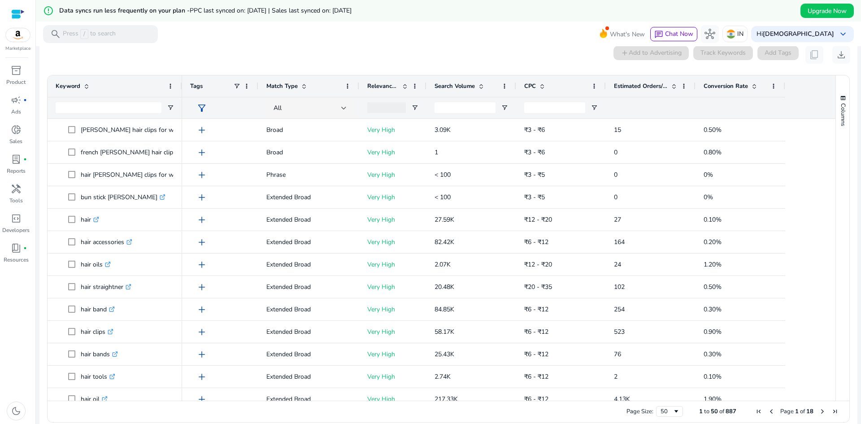
scroll to position [128, 0]
click at [479, 83] on span at bounding box center [481, 84] width 7 height 7
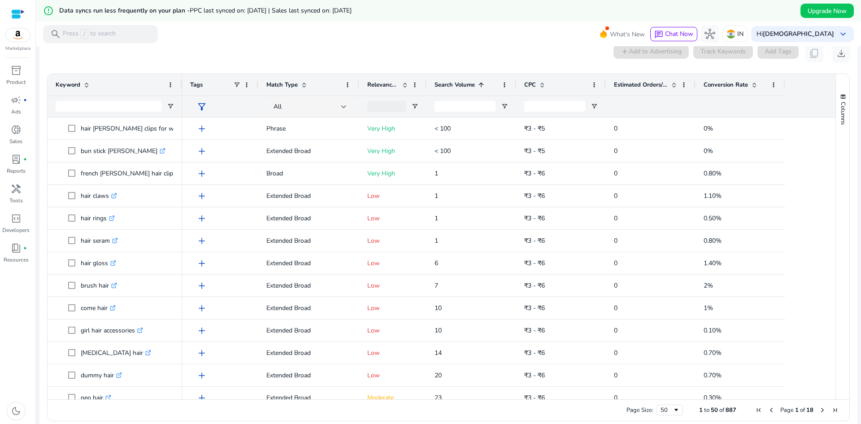
click at [479, 83] on span at bounding box center [481, 84] width 7 height 7
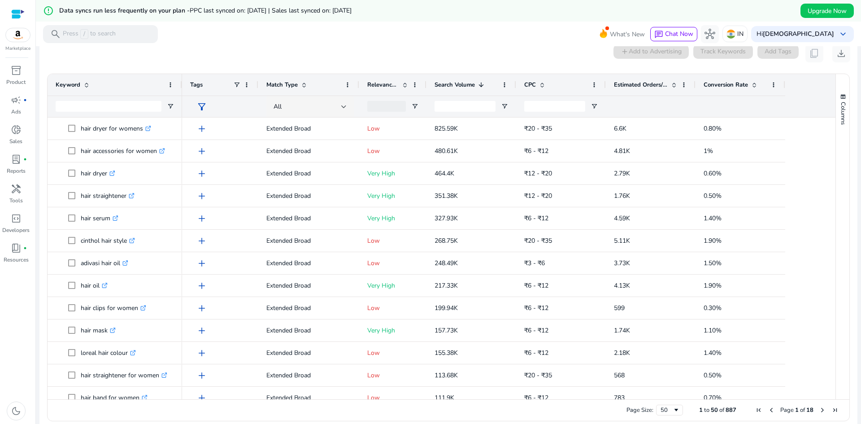
click at [300, 86] on span at bounding box center [303, 84] width 7 height 7
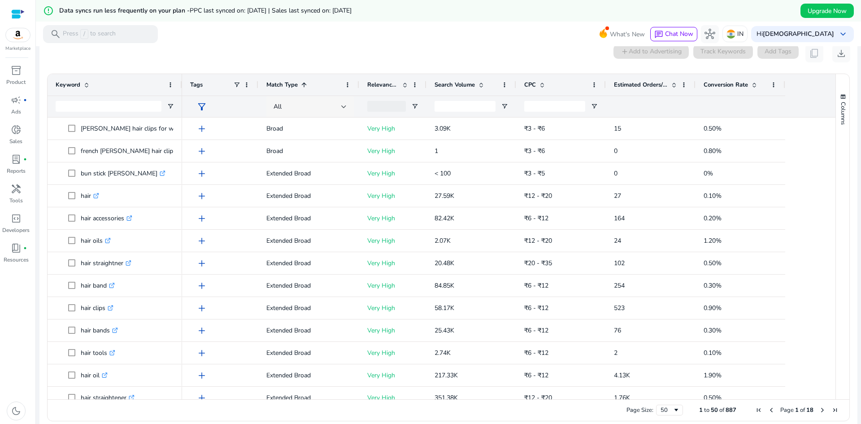
click at [343, 111] on div at bounding box center [343, 106] width 5 height 11
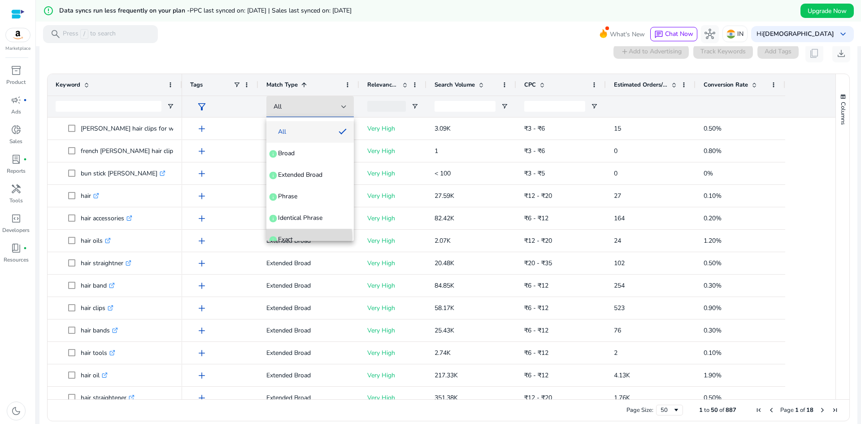
click at [304, 237] on span "Exact info" at bounding box center [310, 239] width 73 height 9
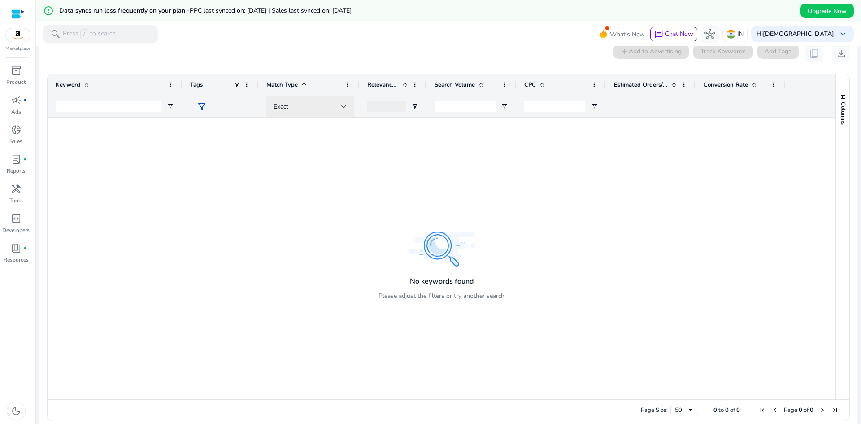
click at [333, 104] on div "Exact" at bounding box center [308, 107] width 68 height 10
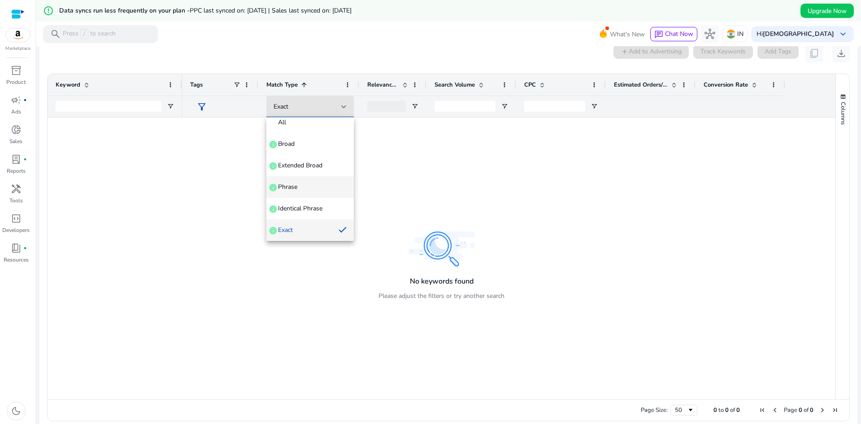
click at [306, 191] on mat-option "Phrase info" at bounding box center [309, 187] width 87 height 22
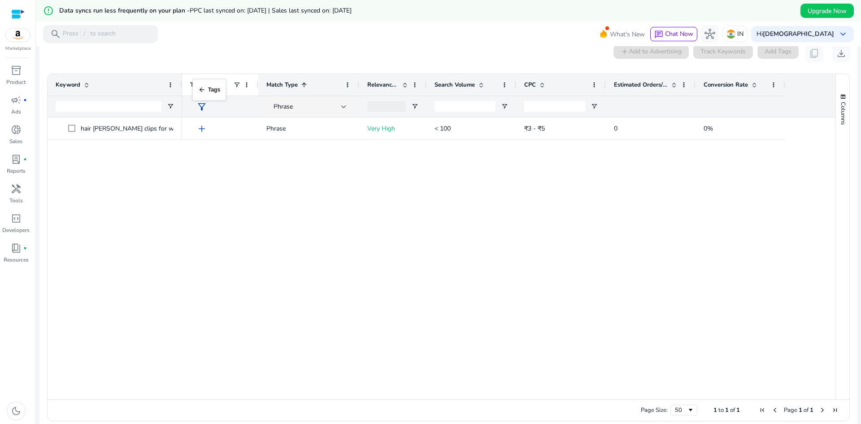
click at [190, 84] on div "Tags" at bounding box center [220, 85] width 76 height 22
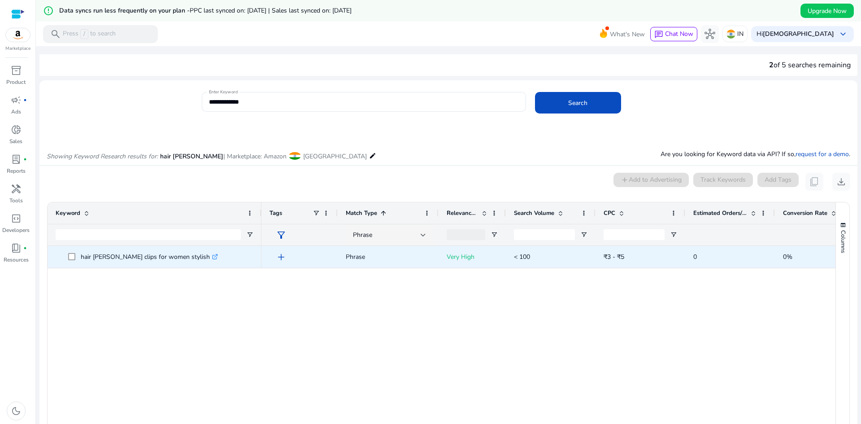
scroll to position [128, 0]
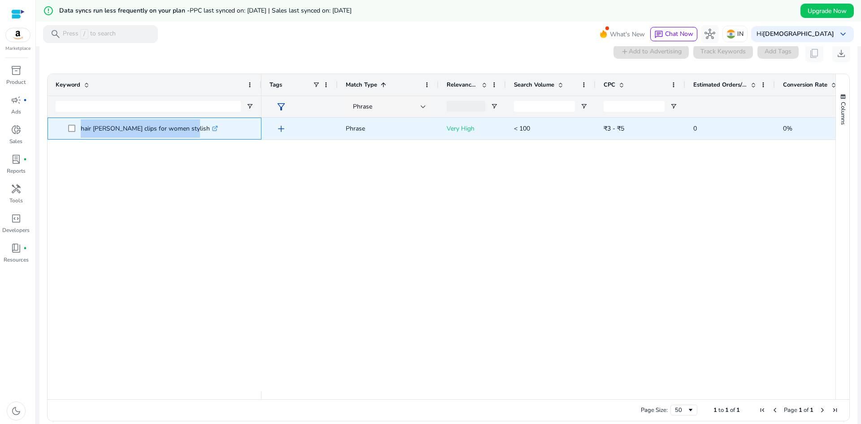
drag, startPoint x: 0, startPoint y: 0, endPoint x: 76, endPoint y: 138, distance: 157.4
click at [76, 138] on div "hair [PERSON_NAME] clips for women stylish .st0{fill:#2c8af8}" at bounding box center [155, 128] width 198 height 21
copy span "hair [PERSON_NAME] clips for women stylish"
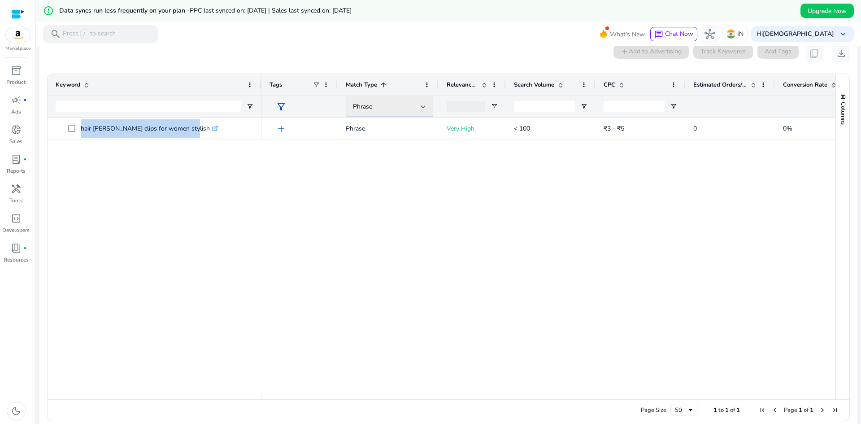
click at [368, 104] on span "Phrase" at bounding box center [362, 106] width 19 height 9
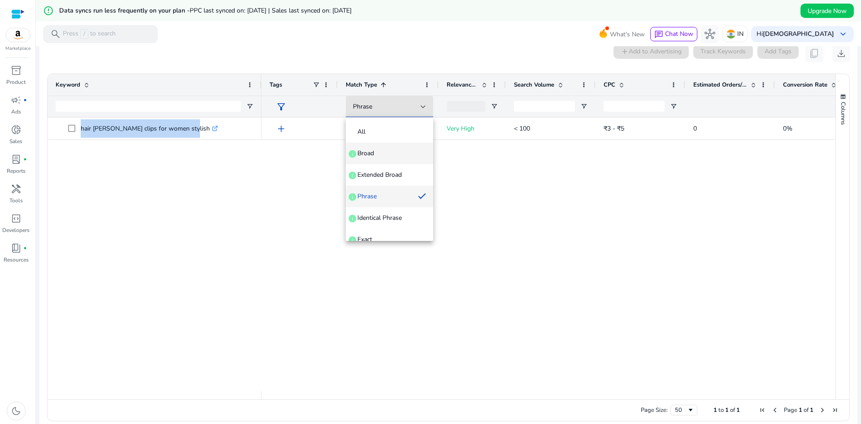
click at [368, 152] on span "Broad" at bounding box center [365, 153] width 17 height 9
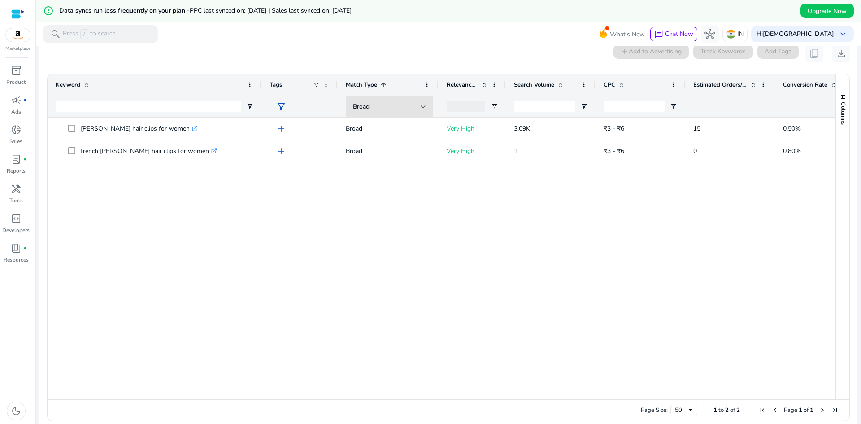
click at [175, 224] on div "[PERSON_NAME] hair clips for women .st0{fill:#2c8af8} french [PERSON_NAME] hair…" at bounding box center [442, 254] width 788 height 274
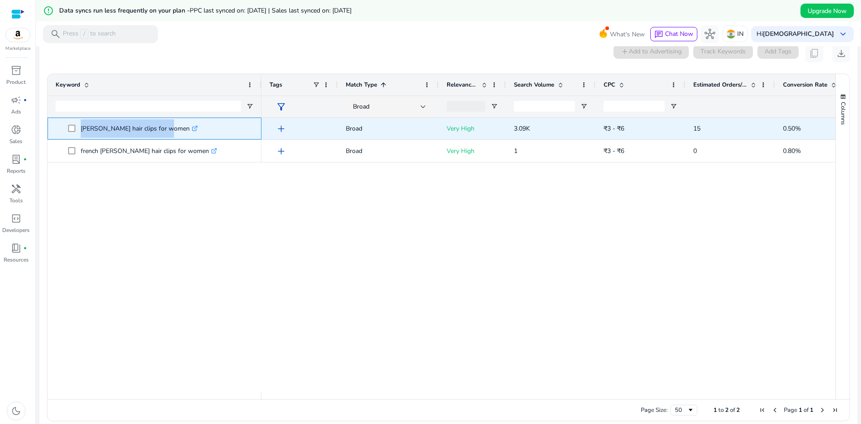
drag, startPoint x: 162, startPoint y: 130, endPoint x: 80, endPoint y: 130, distance: 82.5
click at [80, 130] on span "[PERSON_NAME] hair clips for women .st0{fill:#2c8af8}" at bounding box center [160, 128] width 185 height 18
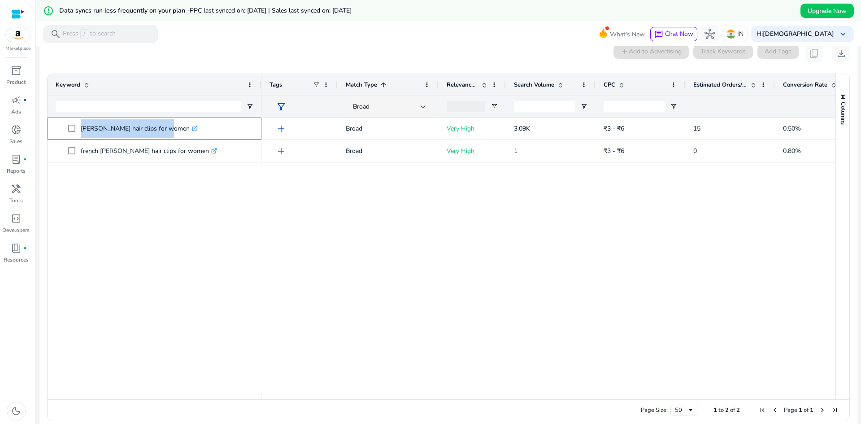
copy span "[PERSON_NAME] hair clips for women"
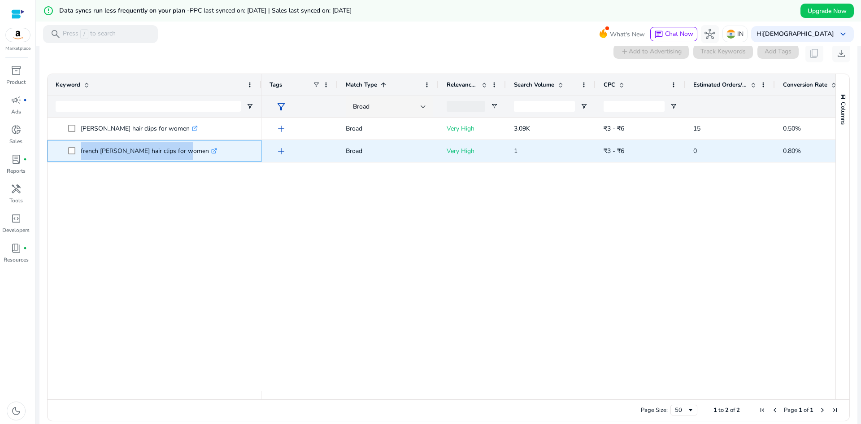
drag, startPoint x: 181, startPoint y: 151, endPoint x: 77, endPoint y: 157, distance: 104.2
click at [77, 157] on span "french barrette hair clips for women .st0{fill:#2c8af8}" at bounding box center [160, 151] width 185 height 18
copy span "french barrette hair clips for women"
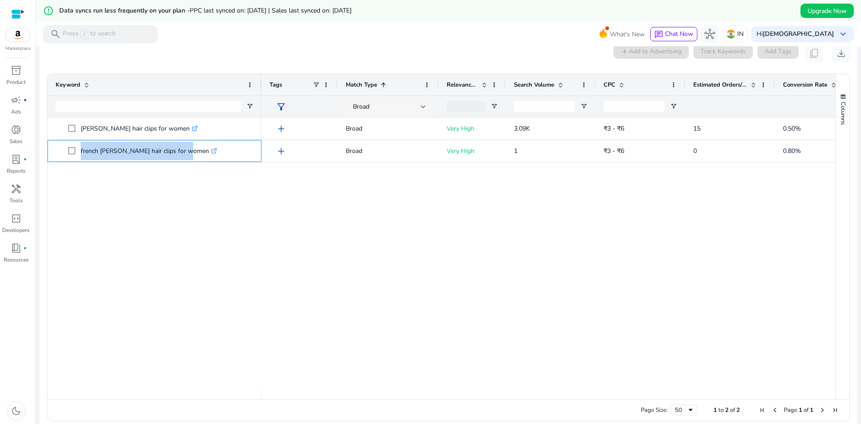
click at [406, 104] on div "Broad" at bounding box center [387, 107] width 68 height 10
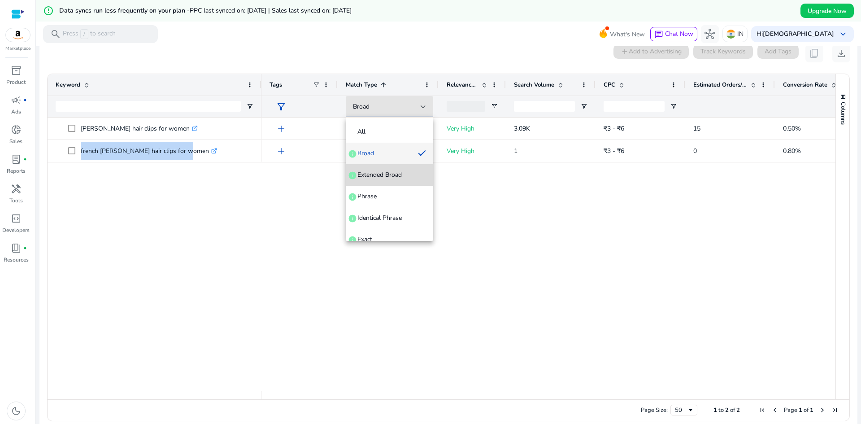
click at [391, 172] on span "Extended Broad" at bounding box center [379, 174] width 44 height 9
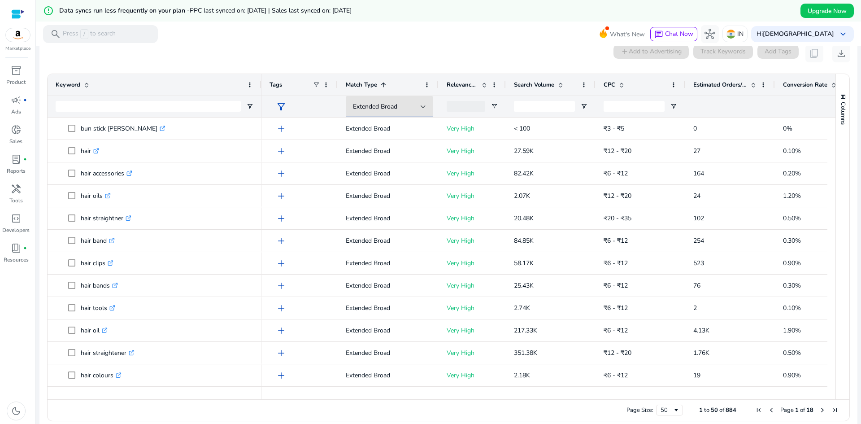
click at [561, 83] on span at bounding box center [560, 84] width 7 height 7
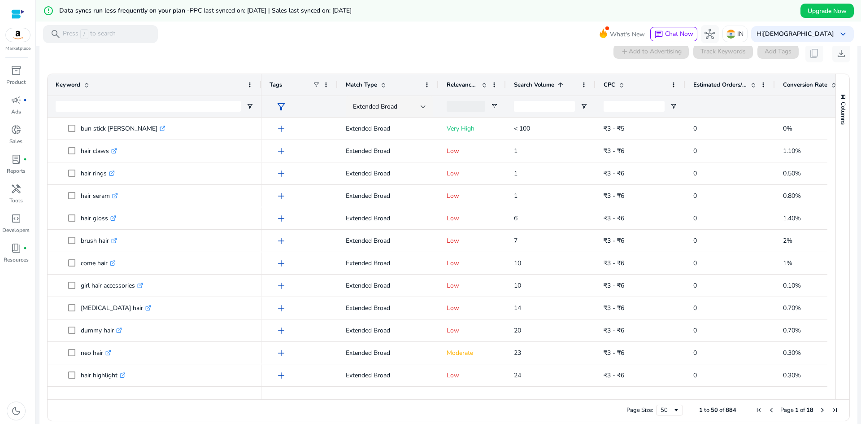
click at [561, 83] on span at bounding box center [560, 84] width 7 height 7
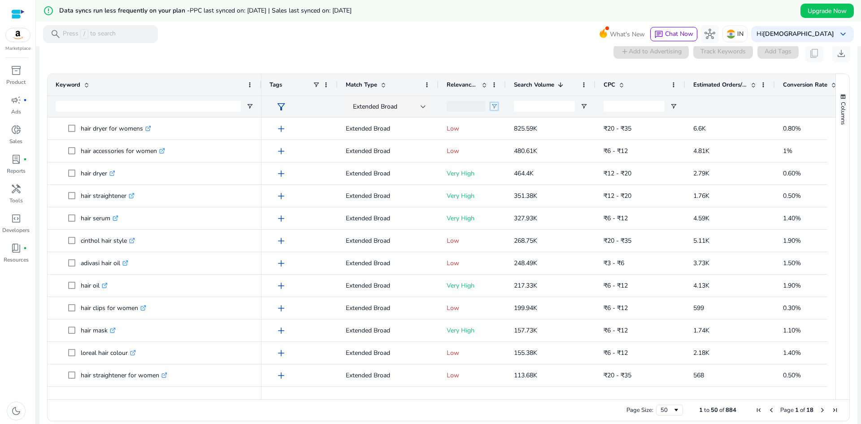
click at [496, 108] on span "Open Filter Menu" at bounding box center [494, 106] width 7 height 7
type input "**********"
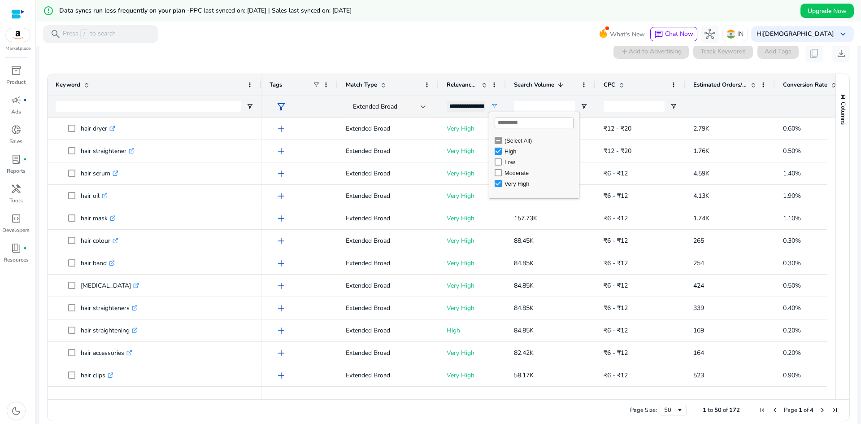
click at [517, 53] on div "0 keyword(s) selected add Add to Advertising Track Keywords Add Tags content_co…" at bounding box center [449, 53] width 804 height 18
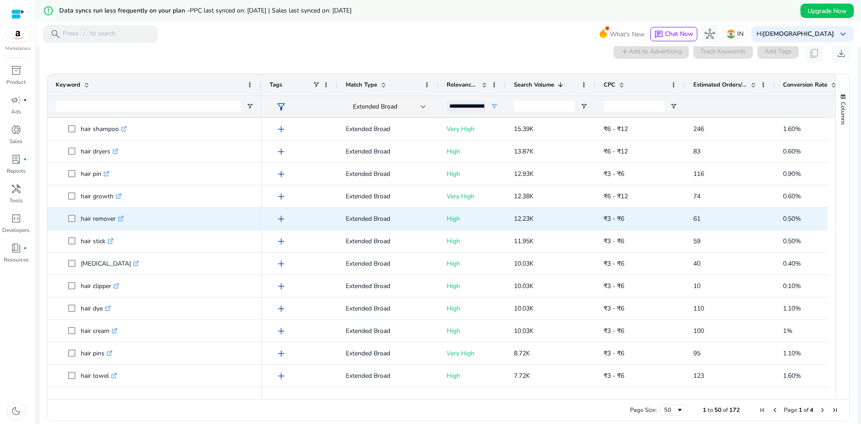
scroll to position [0, 0]
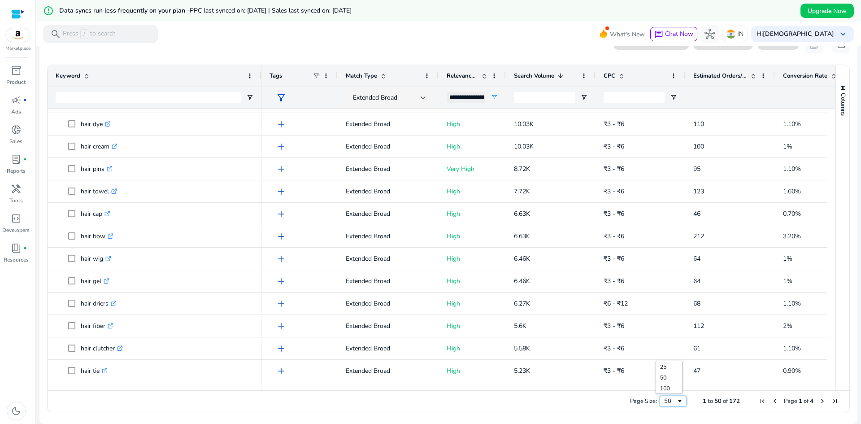
click at [676, 400] on span "Page Size" at bounding box center [679, 400] width 7 height 7
click at [820, 398] on span "Next Page" at bounding box center [822, 400] width 7 height 7
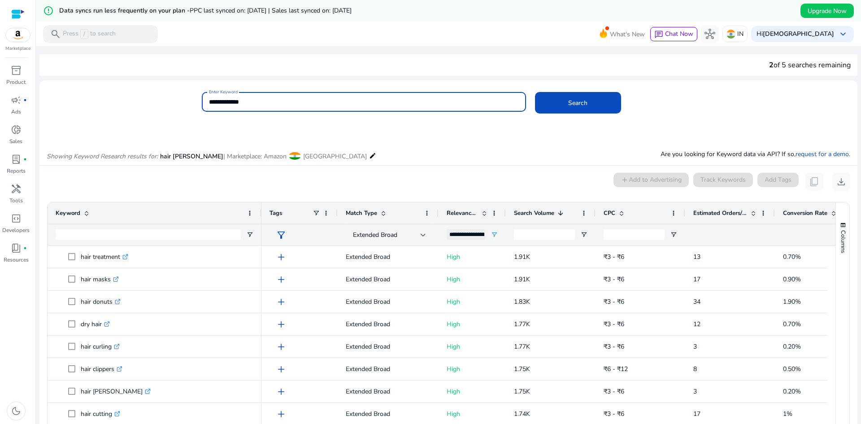
drag, startPoint x: 252, startPoint y: 97, endPoint x: 183, endPoint y: 112, distance: 70.6
click at [183, 112] on div "**********" at bounding box center [444, 106] width 811 height 29
type input "**********"
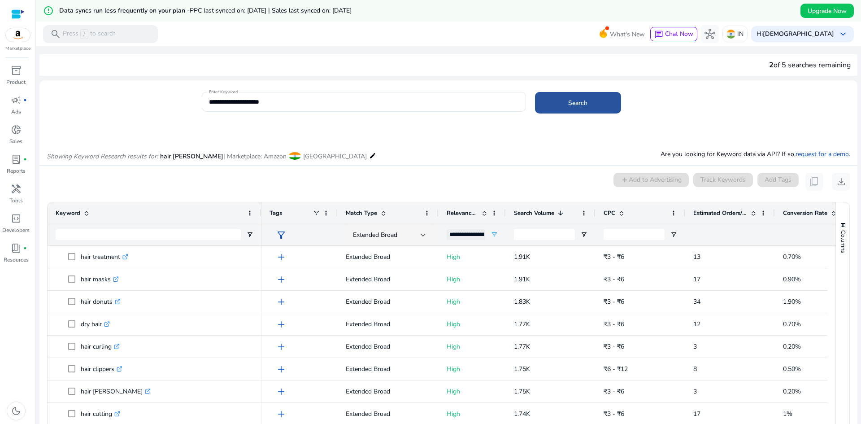
click at [583, 108] on span at bounding box center [578, 103] width 86 height 22
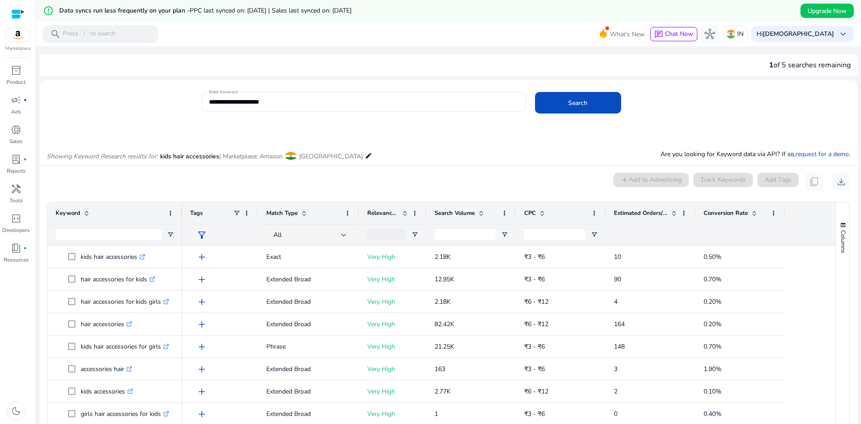
click at [296, 214] on span "Match Type" at bounding box center [281, 213] width 31 height 8
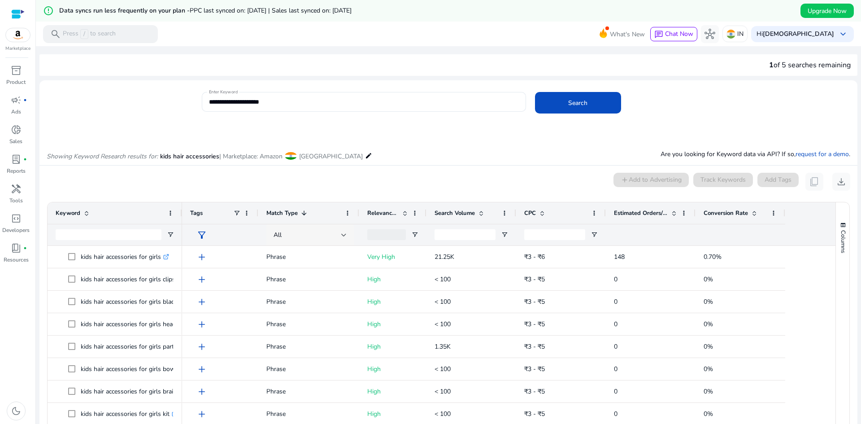
click at [295, 230] on div "All" at bounding box center [310, 235] width 73 height 11
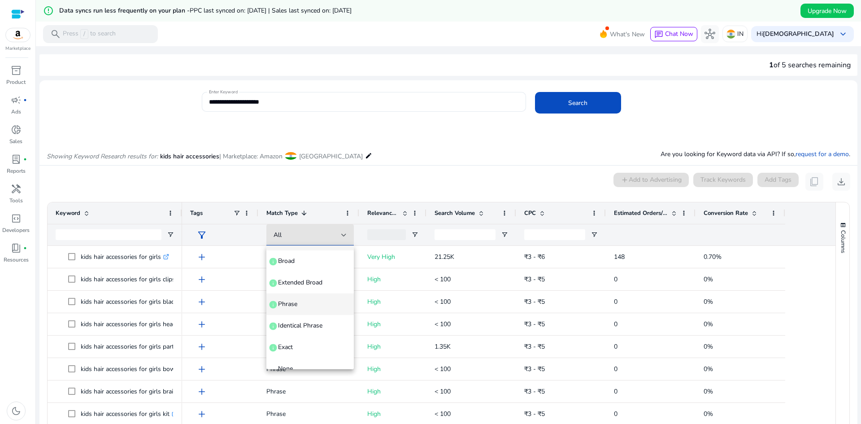
scroll to position [35, 0]
click at [295, 329] on span "Exact info" at bounding box center [310, 333] width 73 height 9
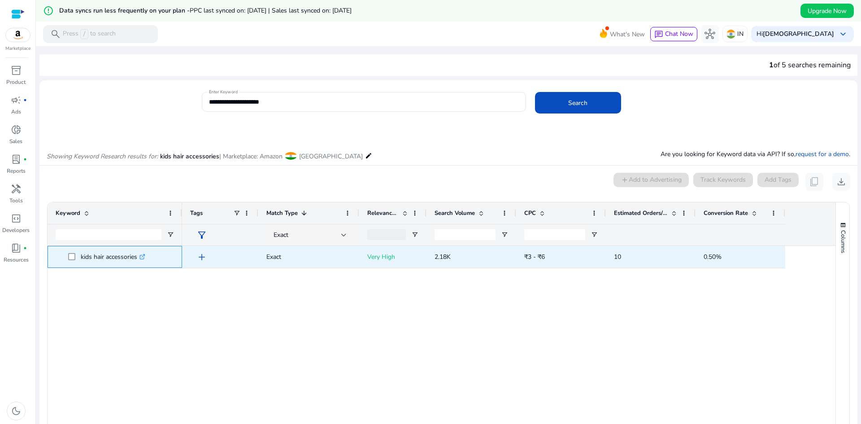
drag, startPoint x: 138, startPoint y: 259, endPoint x: 76, endPoint y: 258, distance: 62.3
click at [76, 258] on span "kids hair accessories .st0{fill:#2c8af8}" at bounding box center [121, 257] width 106 height 18
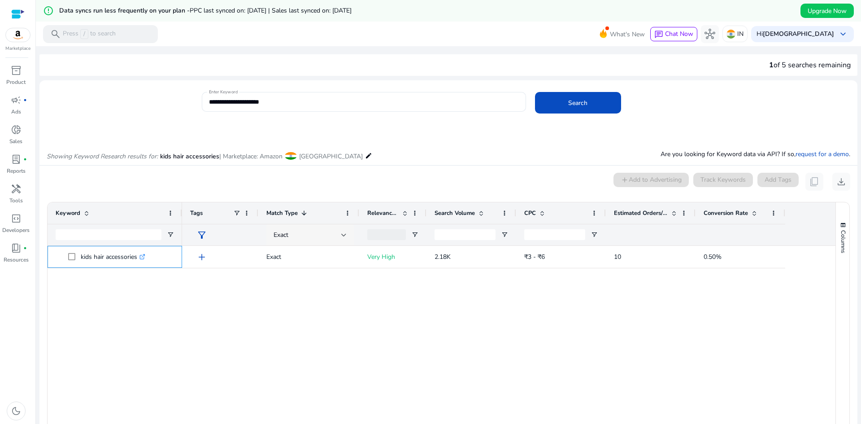
copy span "kids hair accessories"
click at [313, 230] on div "Exact" at bounding box center [308, 235] width 68 height 10
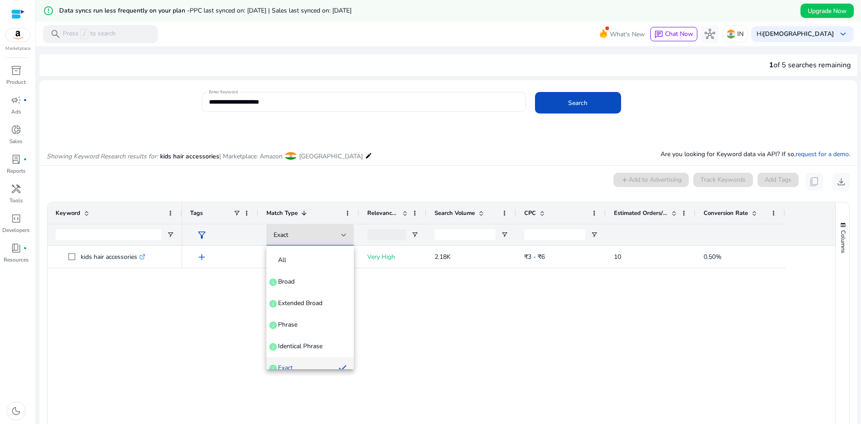
scroll to position [9, 0]
click at [299, 317] on span "Phrase info" at bounding box center [310, 315] width 73 height 9
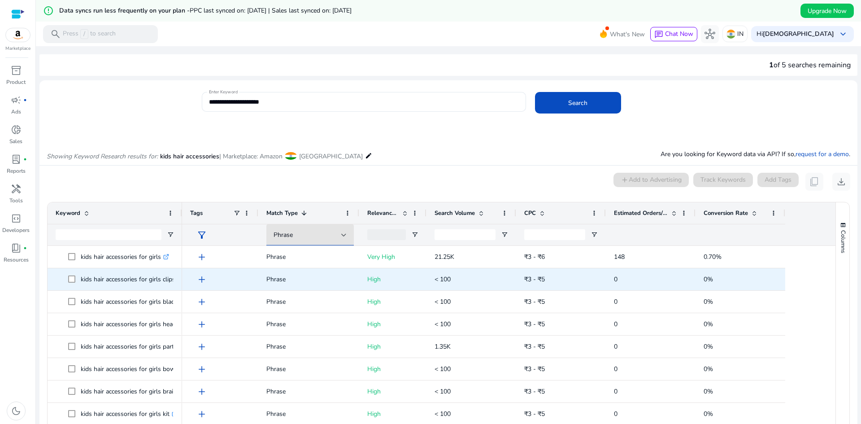
scroll to position [45, 0]
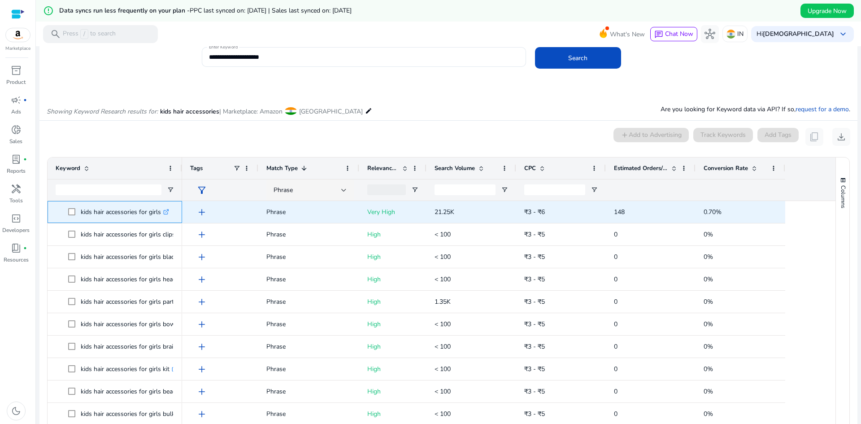
drag, startPoint x: 161, startPoint y: 212, endPoint x: 82, endPoint y: 222, distance: 80.4
click at [82, 222] on div "kids hair accessories for girls .st0{fill:#2c8af8}" at bounding box center [115, 211] width 118 height 21
copy p "kids hair accessories for girls"
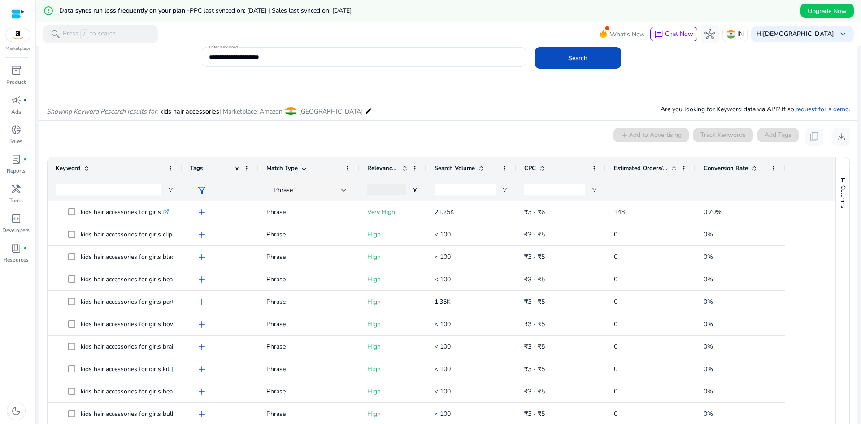
click at [404, 170] on span at bounding box center [404, 168] width 7 height 7
click at [406, 172] on div "Relevance Score 1" at bounding box center [387, 168] width 41 height 17
click at [413, 183] on div at bounding box center [392, 190] width 67 height 22
click at [411, 192] on div at bounding box center [392, 190] width 67 height 22
click at [413, 190] on span "Open Filter Menu" at bounding box center [414, 189] width 7 height 7
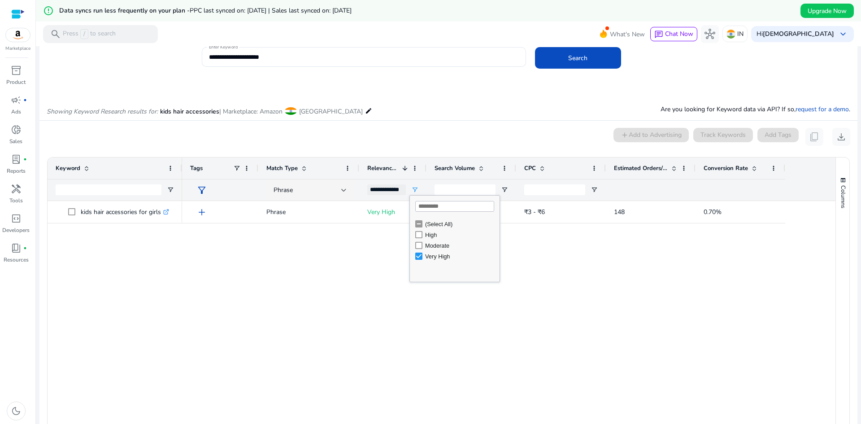
click at [444, 129] on div "0 keyword(s) selected add Add to Advertising Track Keywords Add Tags content_co…" at bounding box center [449, 137] width 804 height 18
click at [382, 191] on div "**********" at bounding box center [386, 189] width 39 height 11
click at [423, 255] on div "Very High" at bounding box center [457, 256] width 84 height 11
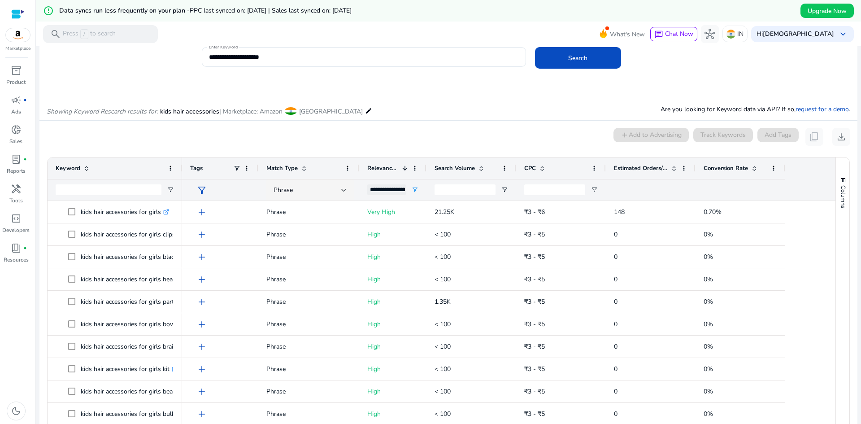
click at [466, 15] on div "error_outline Data syncs run less frequently on your plan - PPC last synced on:…" at bounding box center [448, 11] width 825 height 22
click at [504, 190] on span "Open Filter Menu" at bounding box center [504, 189] width 7 height 7
click at [476, 171] on span at bounding box center [480, 168] width 10 height 7
click at [477, 170] on span at bounding box center [480, 168] width 10 height 7
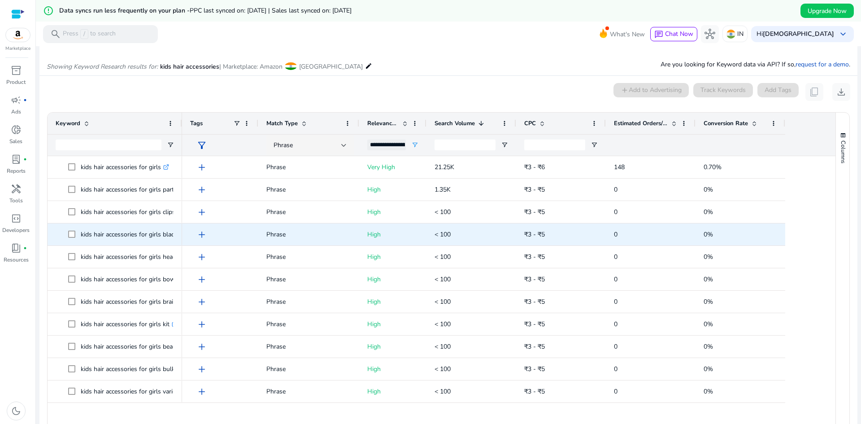
scroll to position [135, 0]
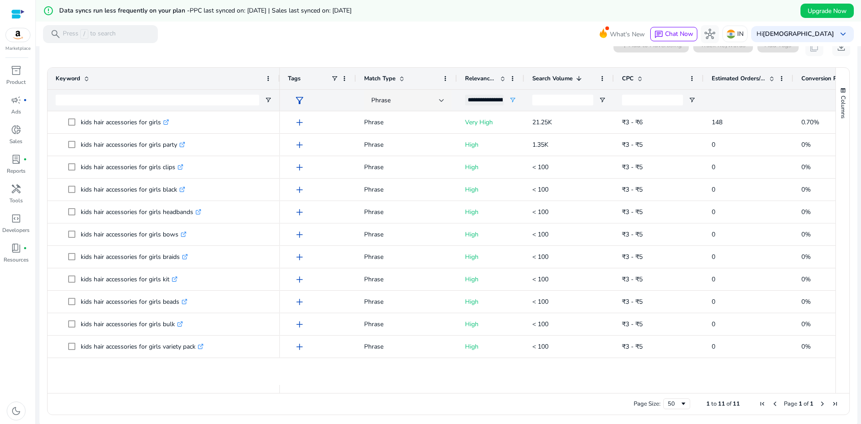
drag, startPoint x: 180, startPoint y: 80, endPoint x: 278, endPoint y: 72, distance: 98.1
click at [278, 72] on div at bounding box center [280, 79] width 4 height 22
click at [387, 77] on span "Match Type" at bounding box center [379, 78] width 31 height 8
click at [442, 95] on div at bounding box center [441, 100] width 5 height 11
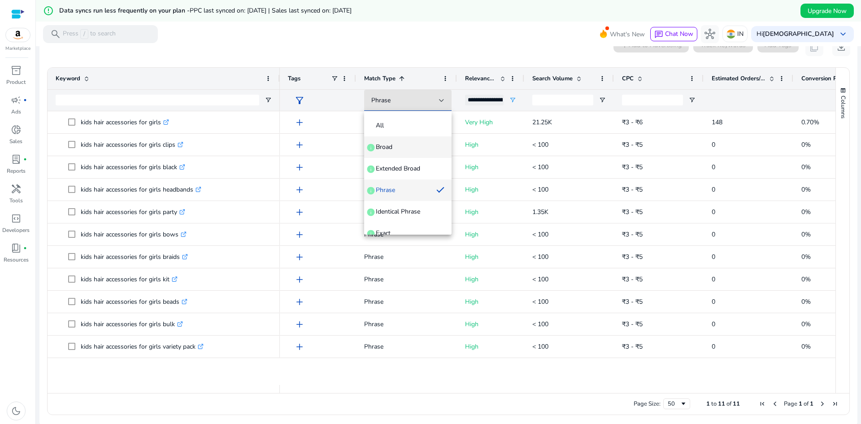
click at [421, 150] on span "Broad info" at bounding box center [407, 147] width 73 height 9
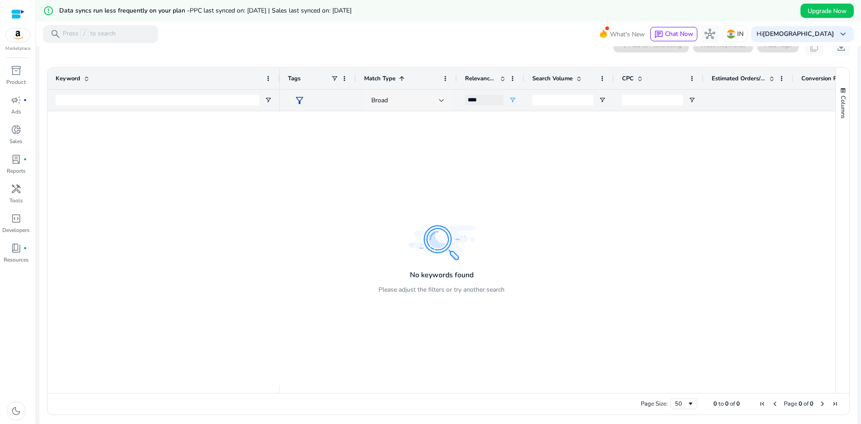
click at [439, 92] on div "Broad" at bounding box center [407, 101] width 73 height 22
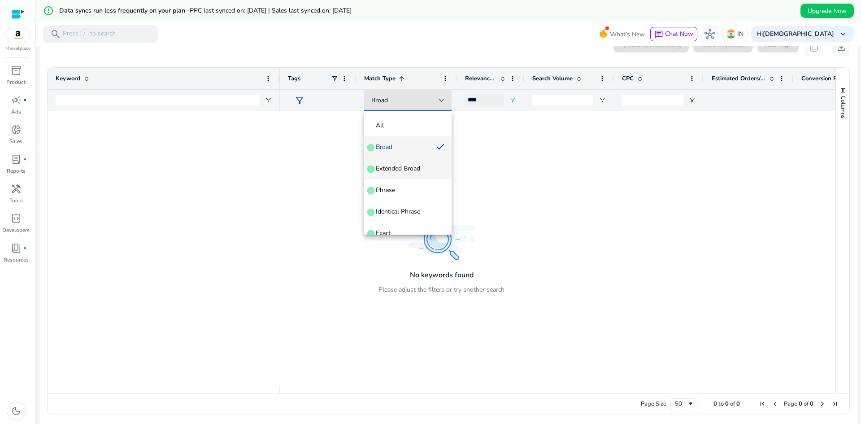
click at [422, 158] on mat-option "Extended Broad info" at bounding box center [407, 169] width 87 height 22
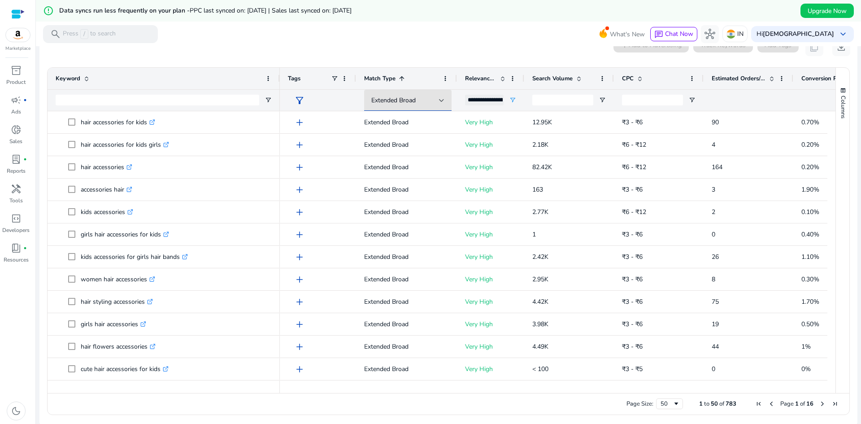
click at [579, 79] on span at bounding box center [578, 78] width 7 height 7
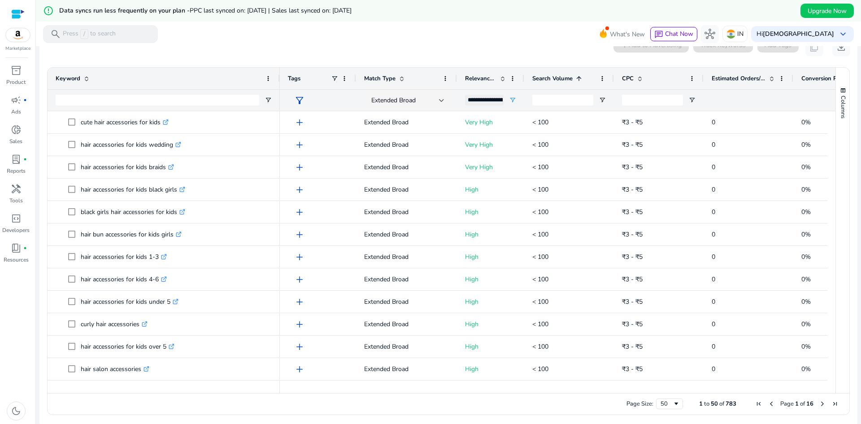
click at [579, 79] on span at bounding box center [578, 78] width 7 height 7
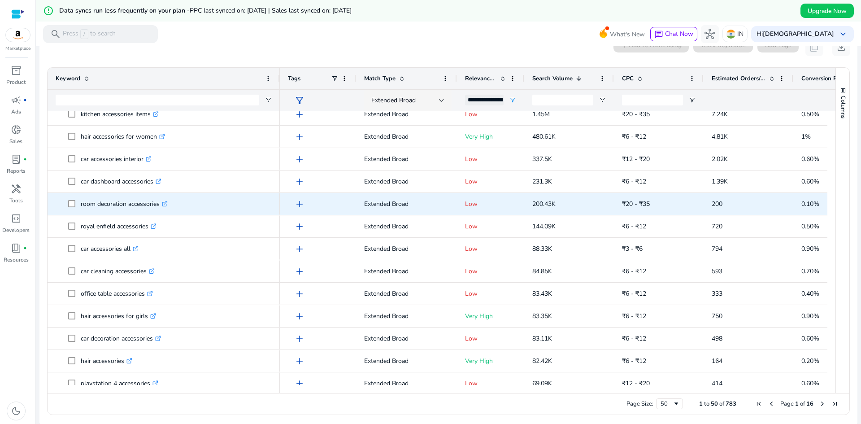
scroll to position [45, 0]
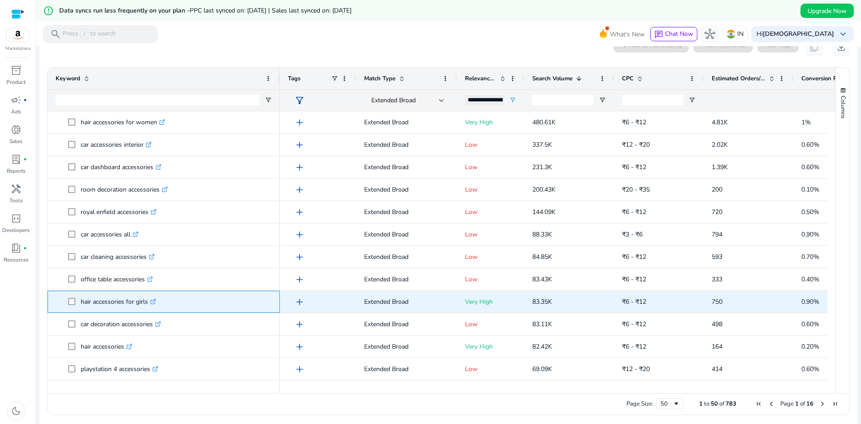
drag, startPoint x: 148, startPoint y: 304, endPoint x: 80, endPoint y: 310, distance: 68.4
click at [79, 310] on span "hair accessories for girls .st0{fill:#2c8af8}" at bounding box center [170, 301] width 204 height 18
copy span "hair accessories for girls"
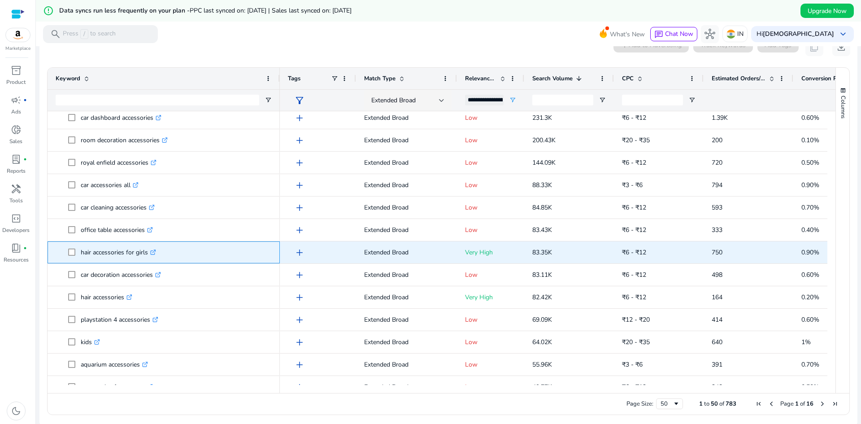
scroll to position [135, 0]
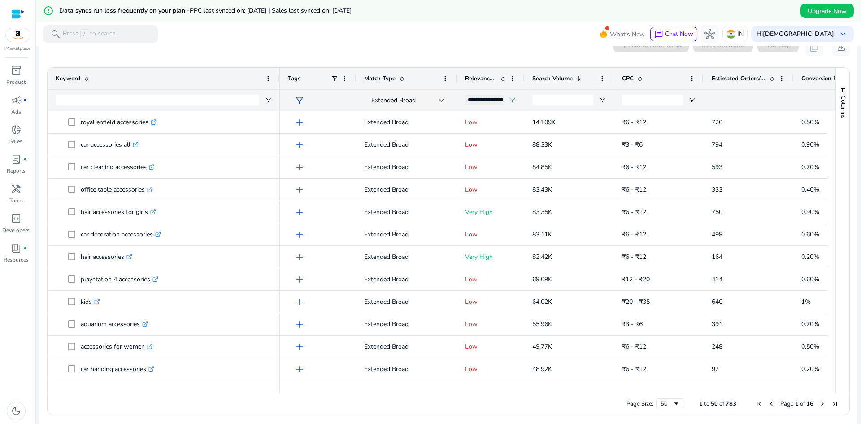
click at [490, 98] on div "**********" at bounding box center [484, 100] width 39 height 11
click at [515, 152] on div "Low" at bounding box center [555, 155] width 84 height 11
type input "**********"
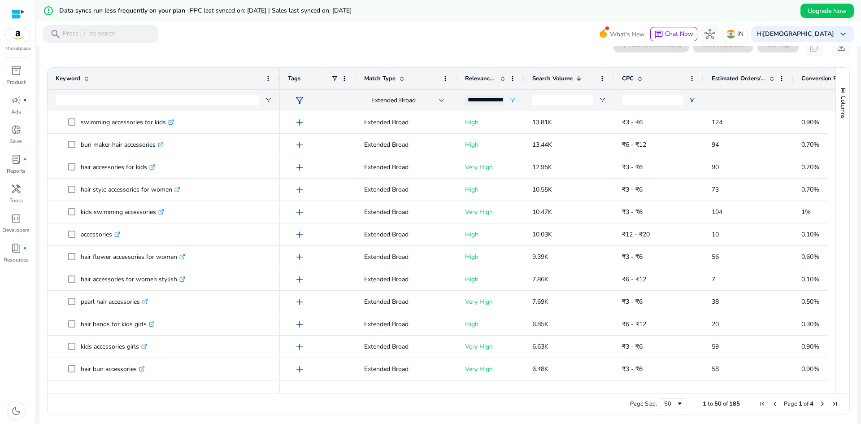
click at [520, 13] on div "error_outline Data syncs run less frequently on your plan - PPC last synced on:…" at bounding box center [448, 11] width 825 height 22
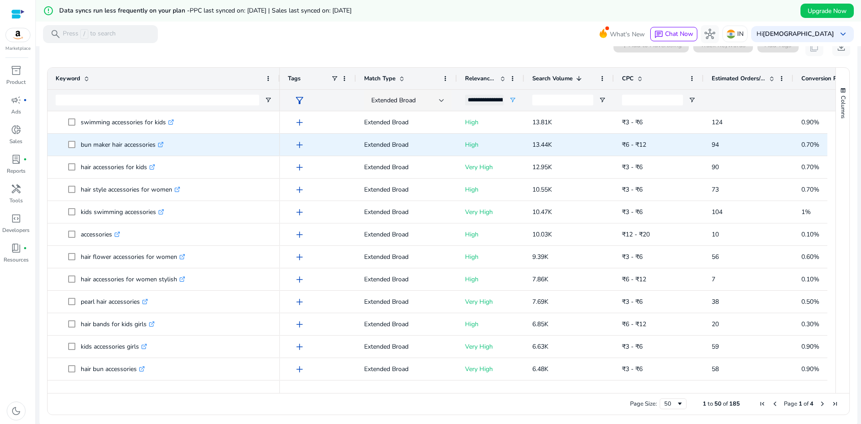
scroll to position [0, 0]
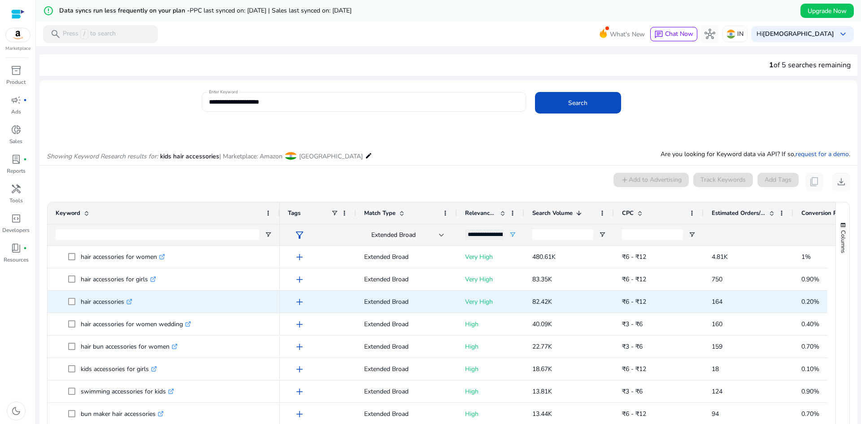
scroll to position [135, 0]
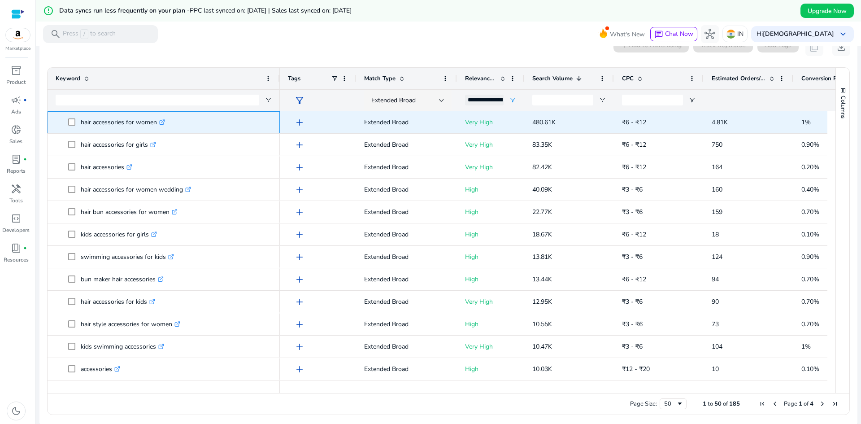
drag, startPoint x: 79, startPoint y: 123, endPoint x: 157, endPoint y: 124, distance: 78.0
click at [157, 124] on span "hair accessories for women .st0{fill:#2c8af8}" at bounding box center [170, 122] width 204 height 18
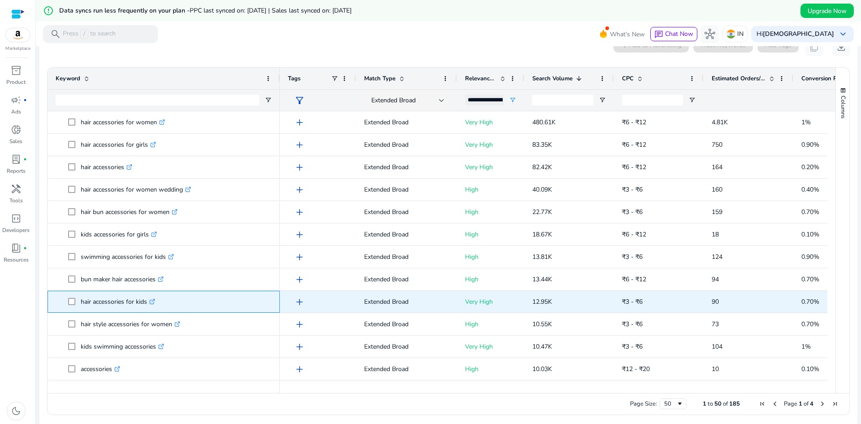
click at [74, 301] on span "hair accessories for kids .st0{fill:#2c8af8}" at bounding box center [170, 301] width 204 height 18
copy span "hair accessories for kids"
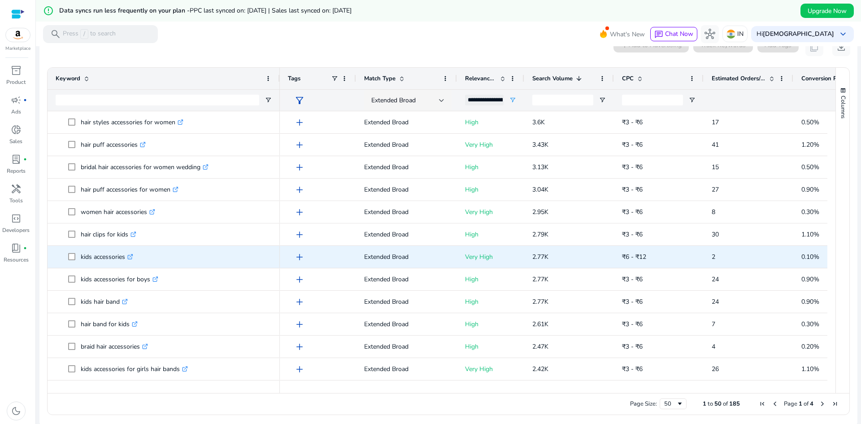
scroll to position [0, 0]
